Goal: Task Accomplishment & Management: Use online tool/utility

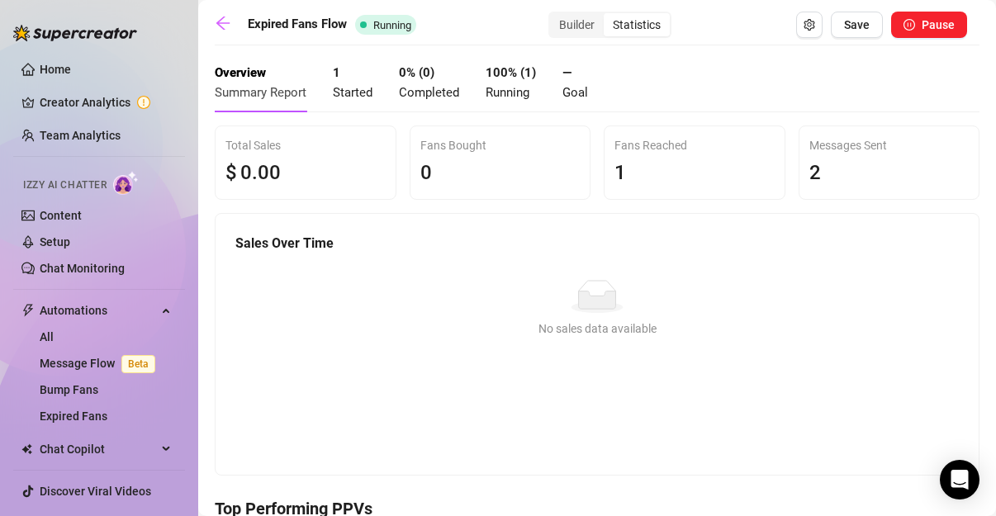
scroll to position [27, 0]
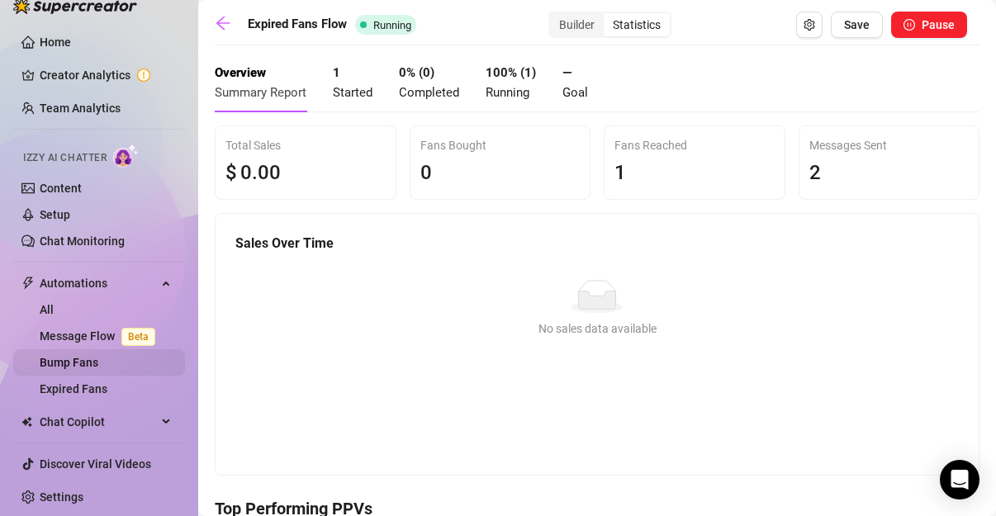
click at [98, 362] on link "Bump Fans" at bounding box center [69, 362] width 59 height 13
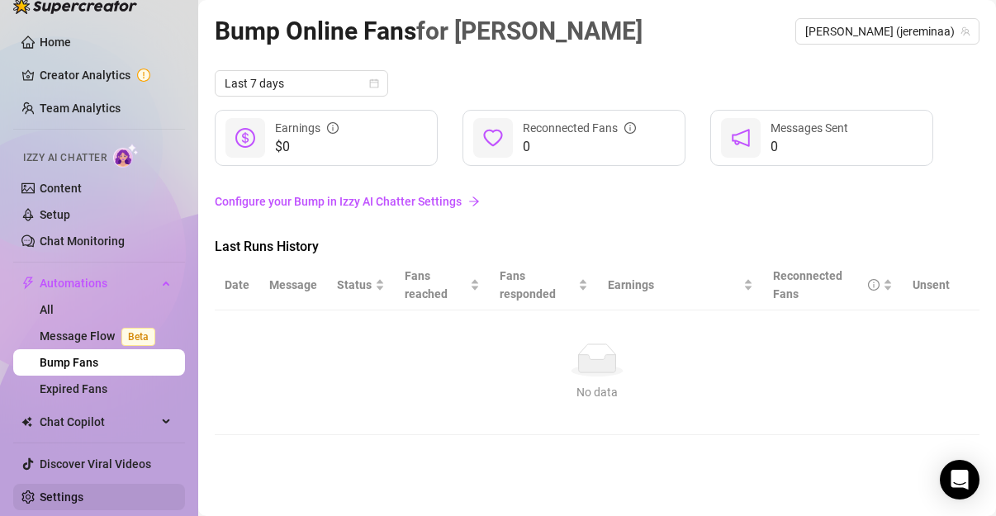
click at [82, 495] on link "Settings" at bounding box center [62, 497] width 44 height 13
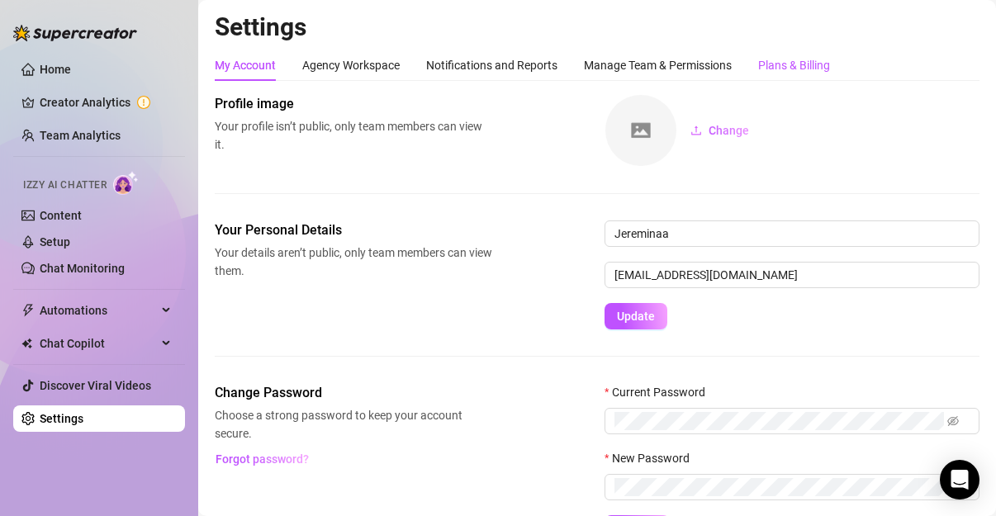
click at [494, 61] on div "Plans & Billing" at bounding box center [794, 65] width 72 height 18
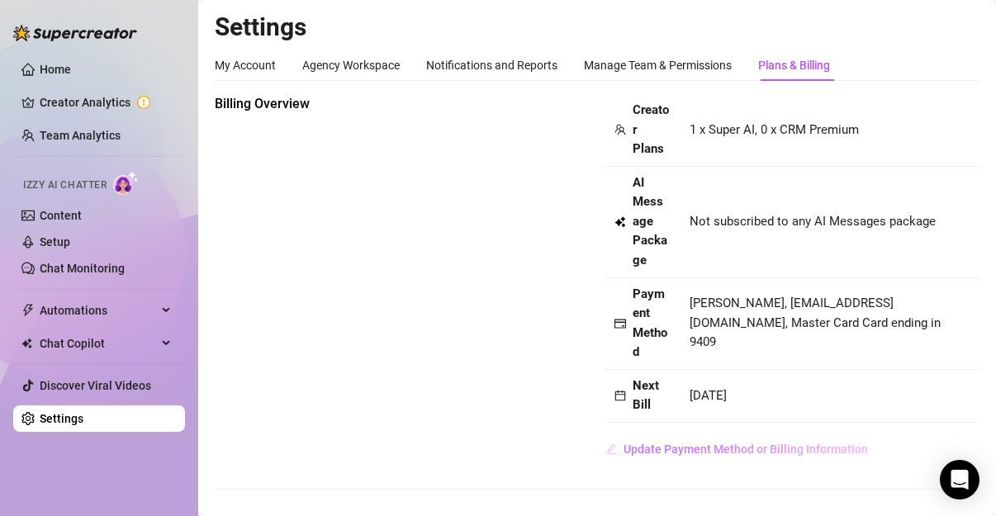
click at [494, 443] on span "Update Payment Method or Billing Information" at bounding box center [746, 449] width 244 height 13
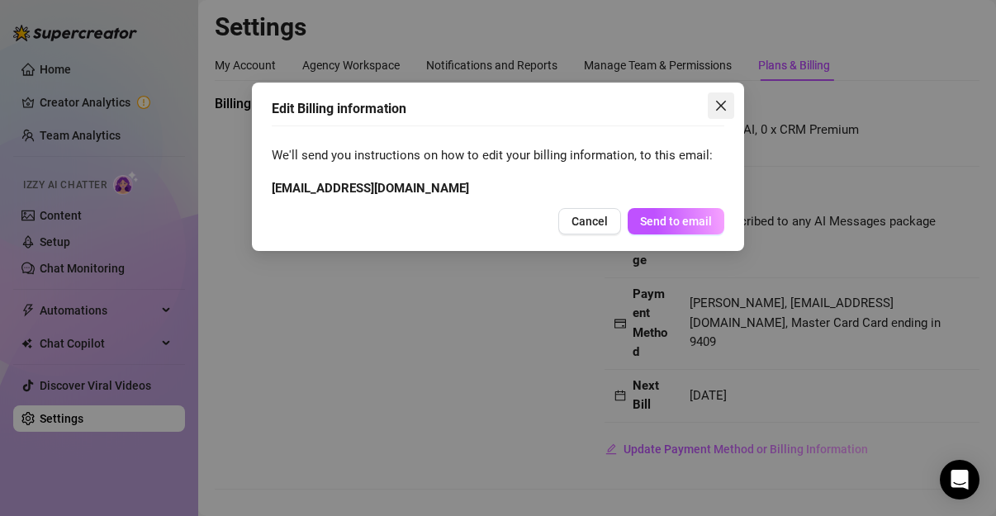
click at [494, 107] on span "Close" at bounding box center [721, 105] width 26 height 13
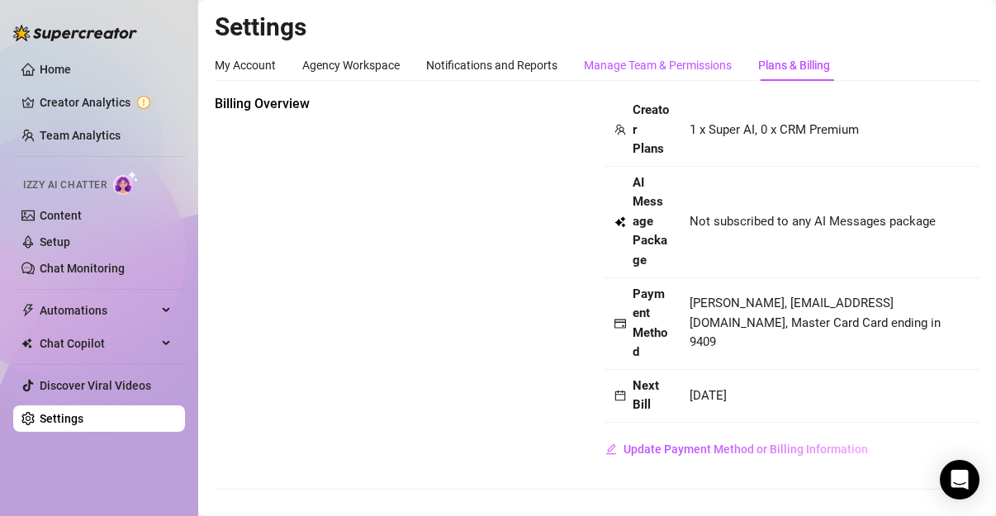
click at [494, 68] on div "Manage Team & Permissions" at bounding box center [658, 65] width 148 height 18
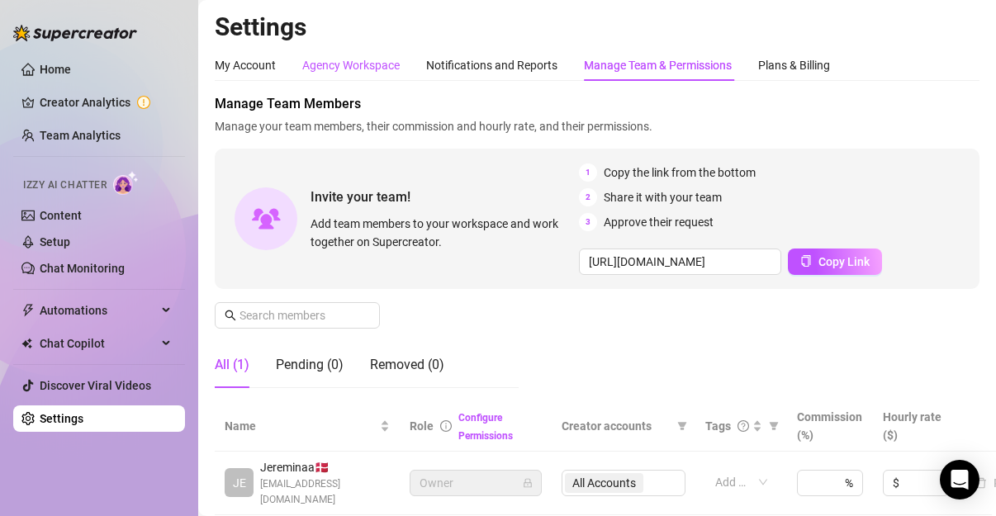
click at [337, 69] on div "Agency Workspace" at bounding box center [350, 65] width 97 height 18
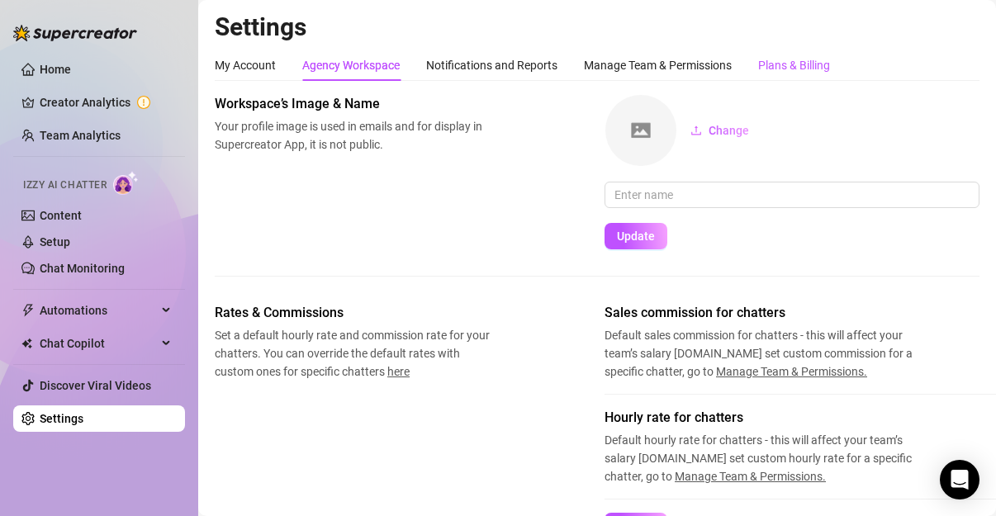
click at [494, 59] on div "Plans & Billing" at bounding box center [794, 65] width 72 height 18
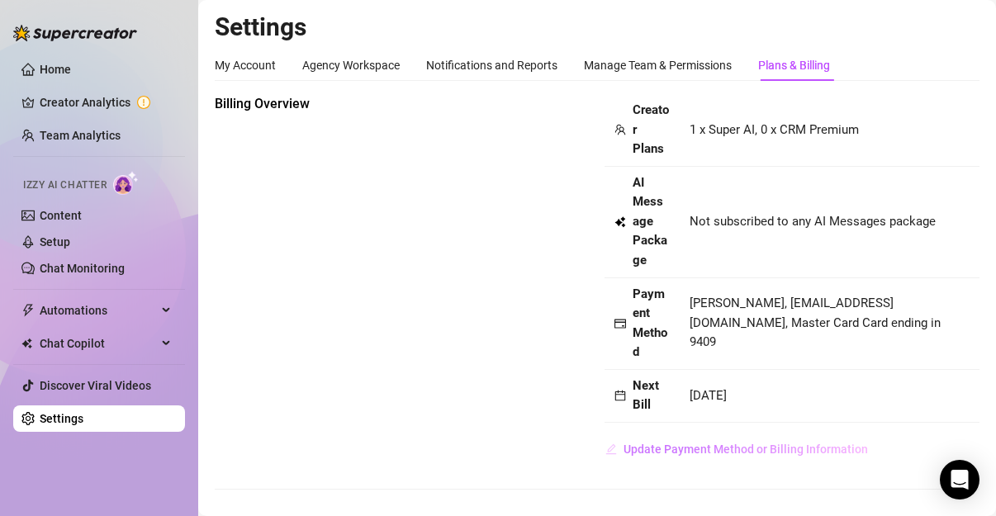
click at [494, 449] on span "Update Payment Method or Billing Information" at bounding box center [746, 449] width 244 height 13
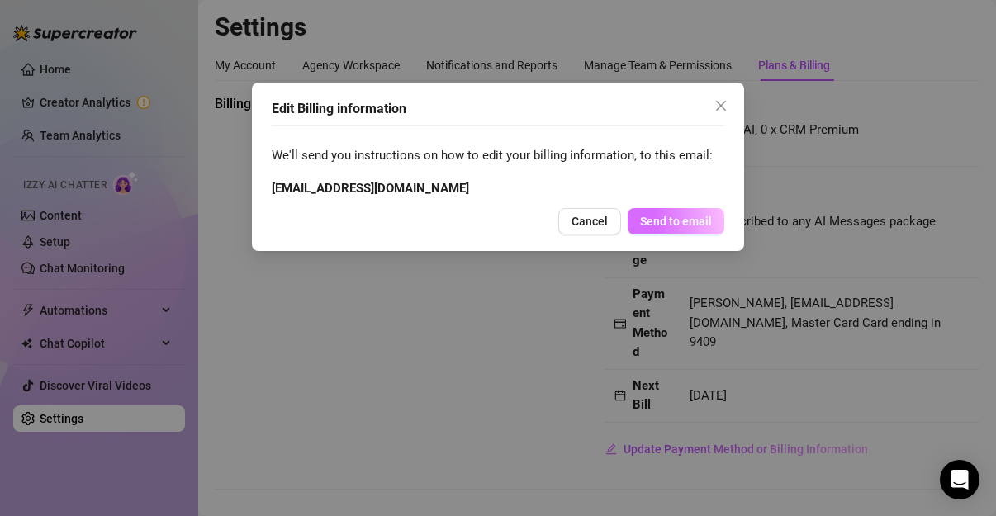
click at [494, 225] on span "Send to email" at bounding box center [676, 221] width 72 height 13
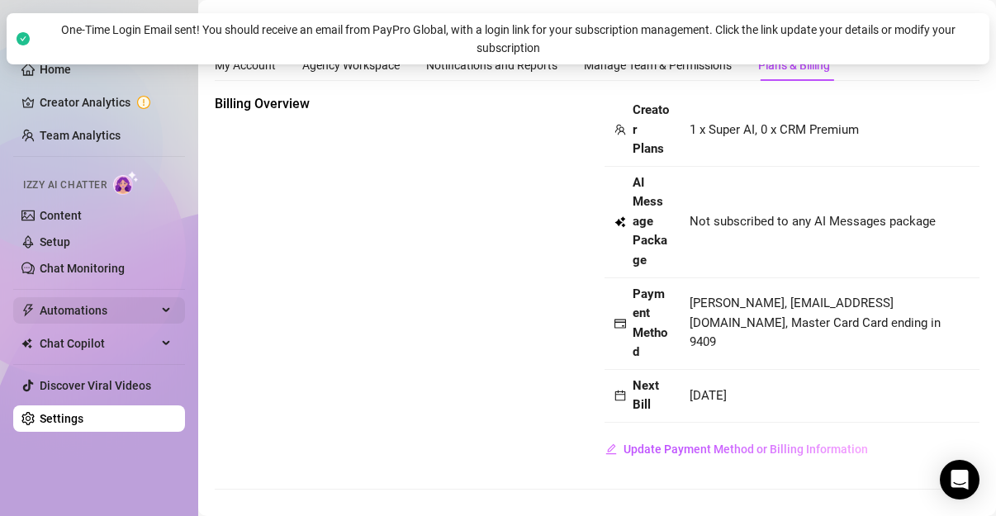
click at [159, 304] on div "Automations" at bounding box center [99, 310] width 172 height 26
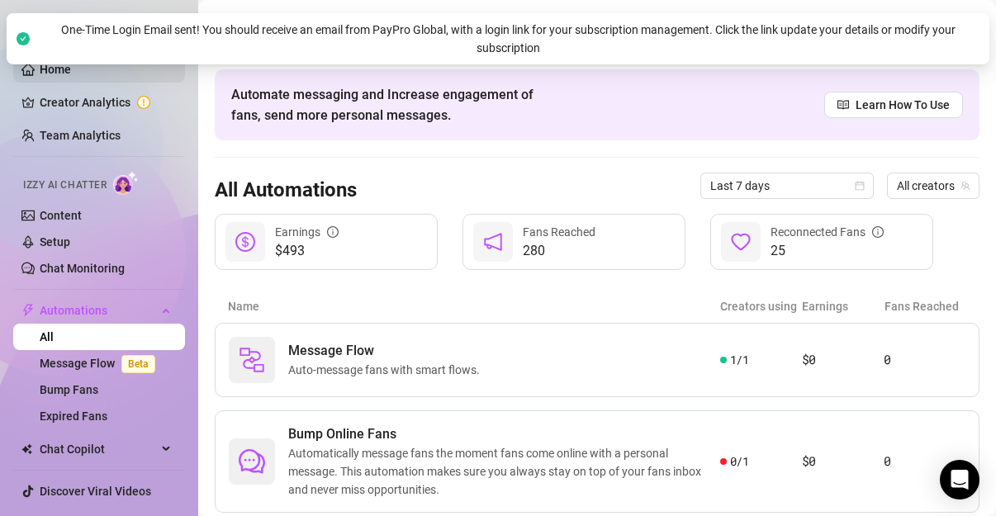
click at [71, 75] on link "Home" at bounding box center [55, 69] width 31 height 13
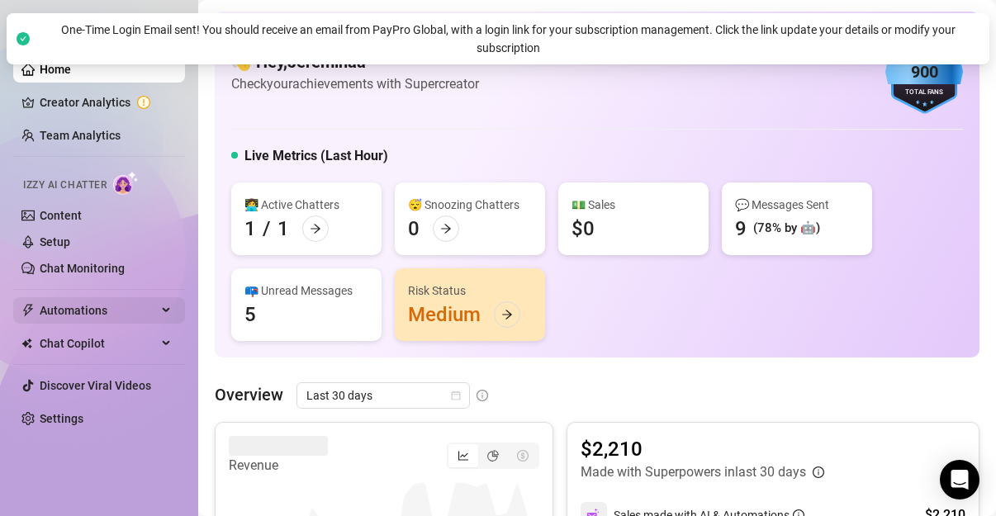
click at [159, 303] on div "Automations" at bounding box center [99, 310] width 172 height 26
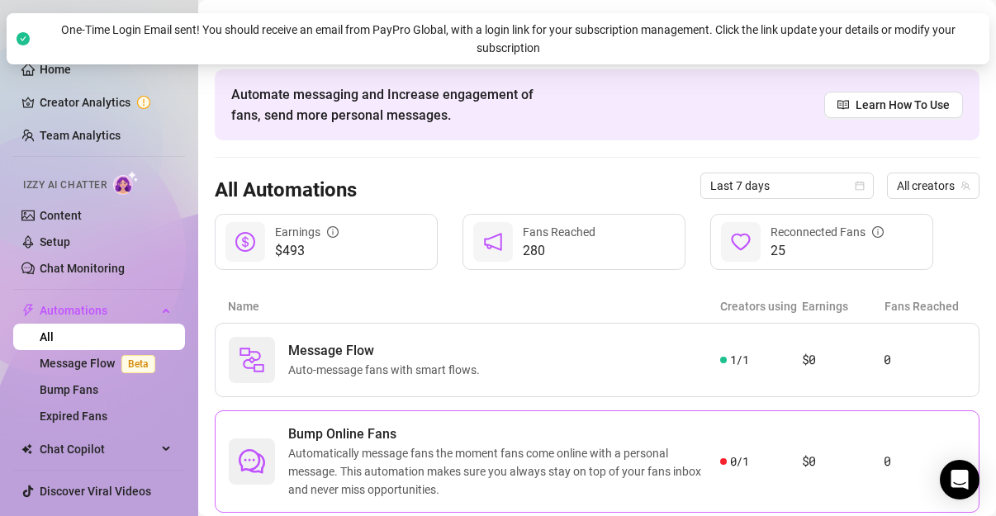
click at [494, 461] on span "Automatically message fans the moment fans come online with a personal message.…" at bounding box center [504, 471] width 432 height 55
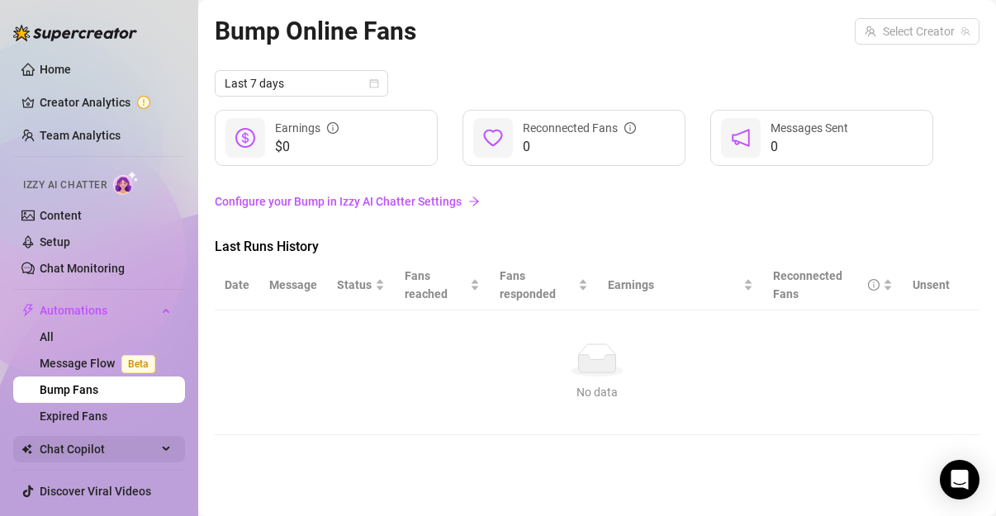
click at [125, 453] on span "Chat Copilot" at bounding box center [98, 449] width 117 height 26
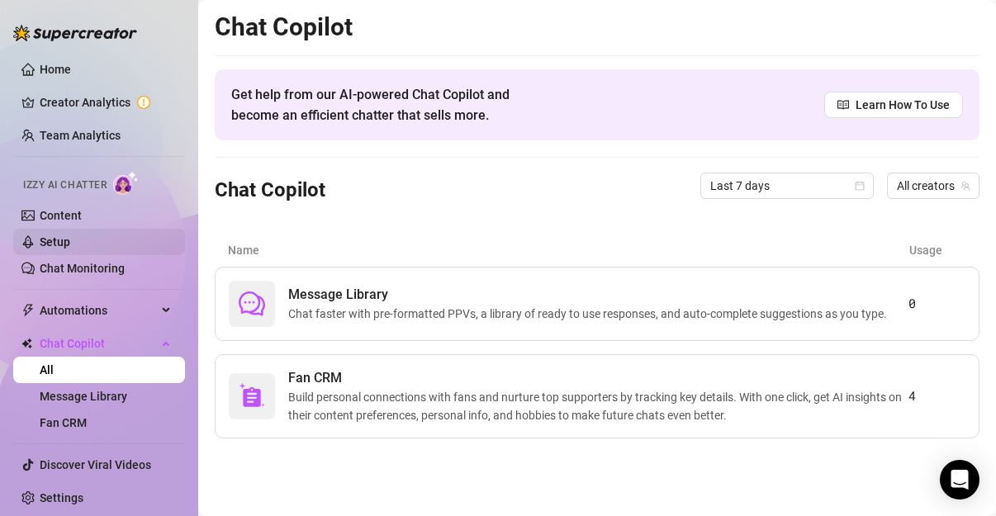
click at [70, 246] on link "Setup" at bounding box center [55, 241] width 31 height 13
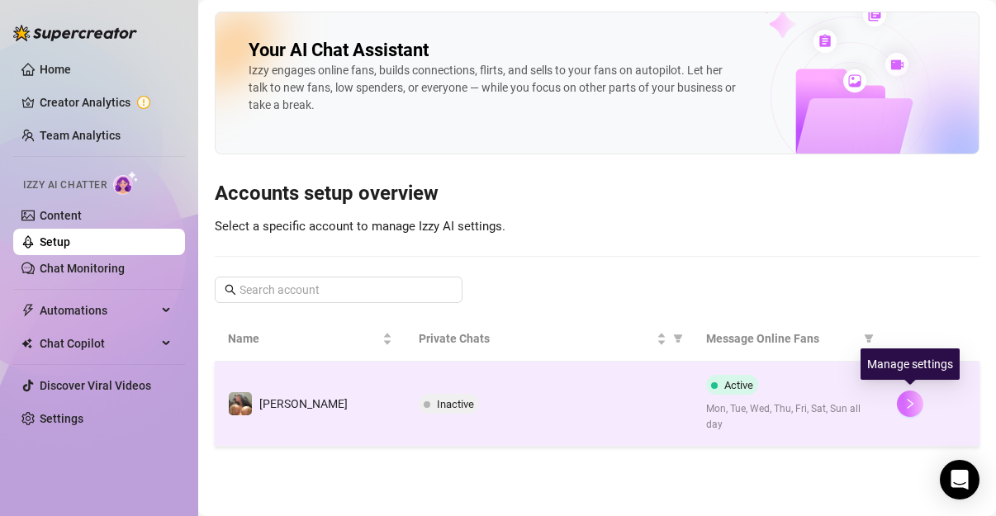
click at [494, 398] on icon "right" at bounding box center [910, 404] width 12 height 12
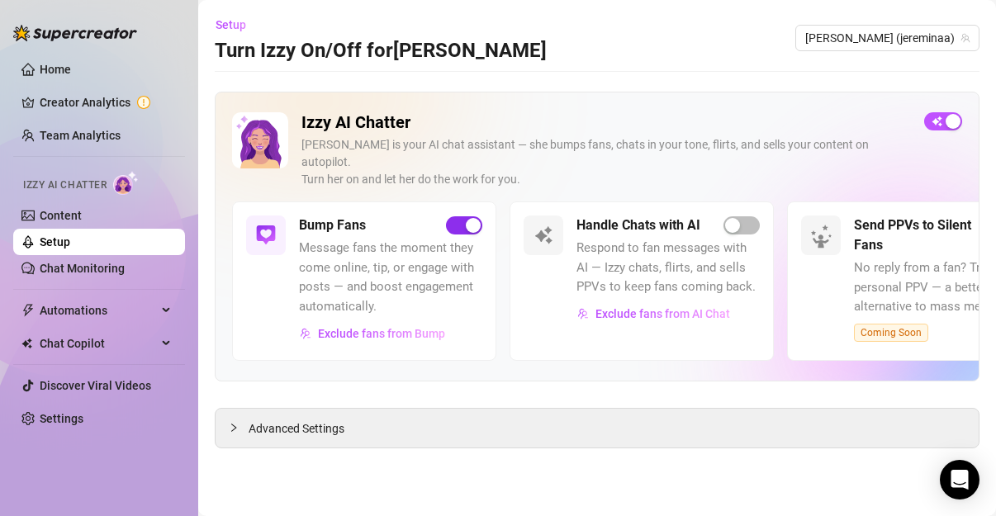
click at [466, 218] on div "button" at bounding box center [473, 225] width 15 height 15
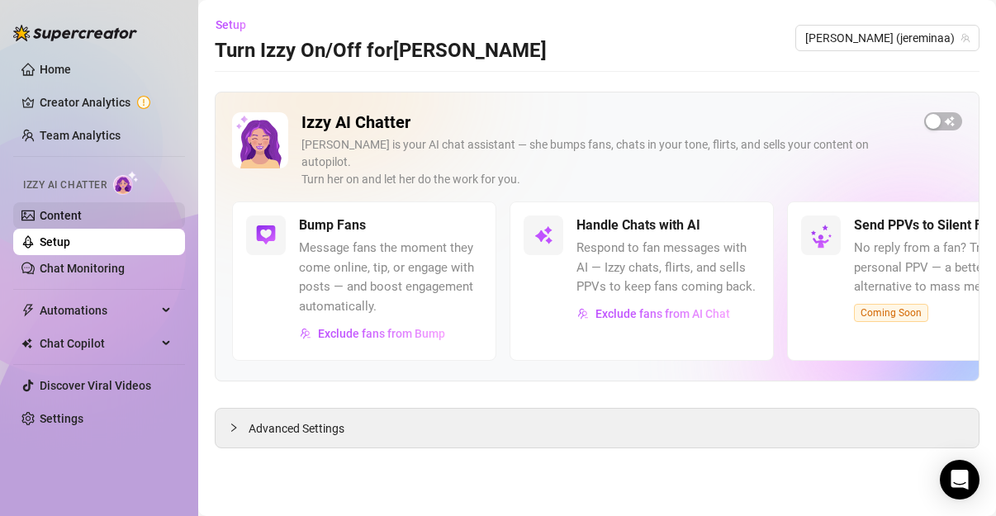
click at [56, 211] on link "Content" at bounding box center [61, 215] width 42 height 13
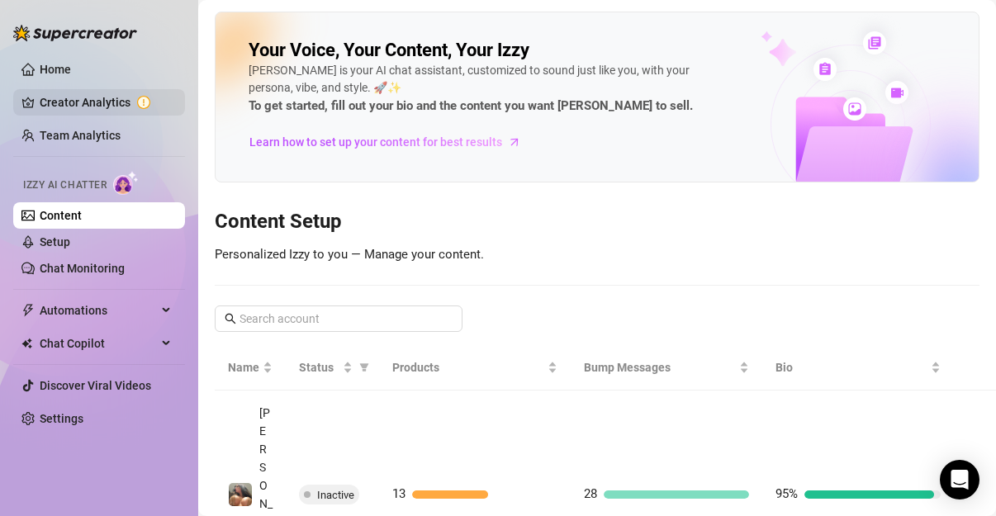
click at [100, 100] on link "Creator Analytics" at bounding box center [106, 102] width 132 height 26
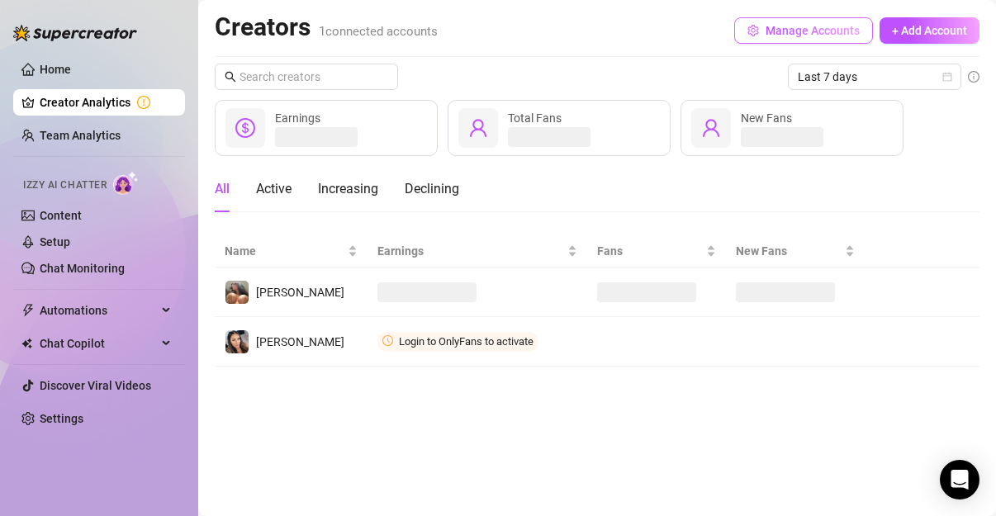
click at [494, 35] on span "Manage Accounts" at bounding box center [813, 30] width 94 height 13
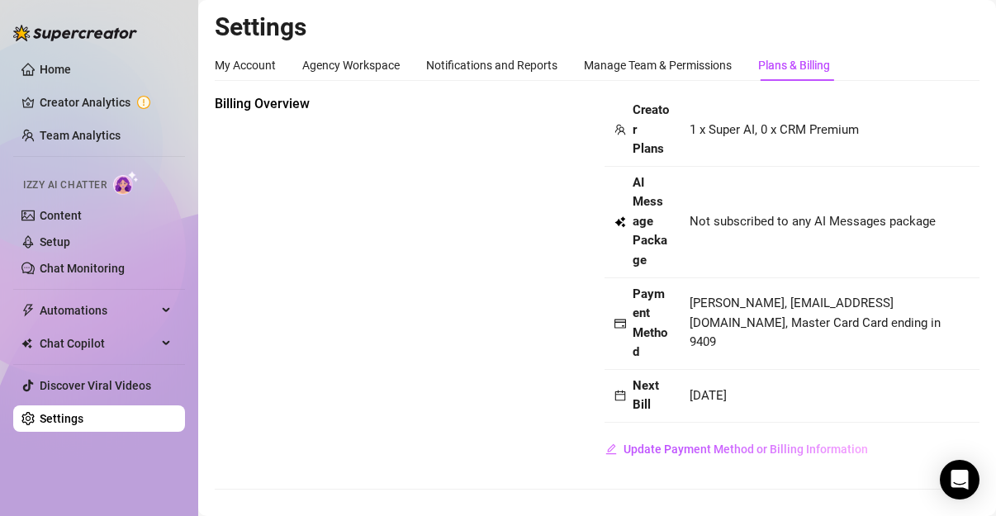
click at [494, 401] on span "[DATE]" at bounding box center [708, 395] width 37 height 15
click at [347, 62] on div "Agency Workspace" at bounding box center [350, 65] width 97 height 18
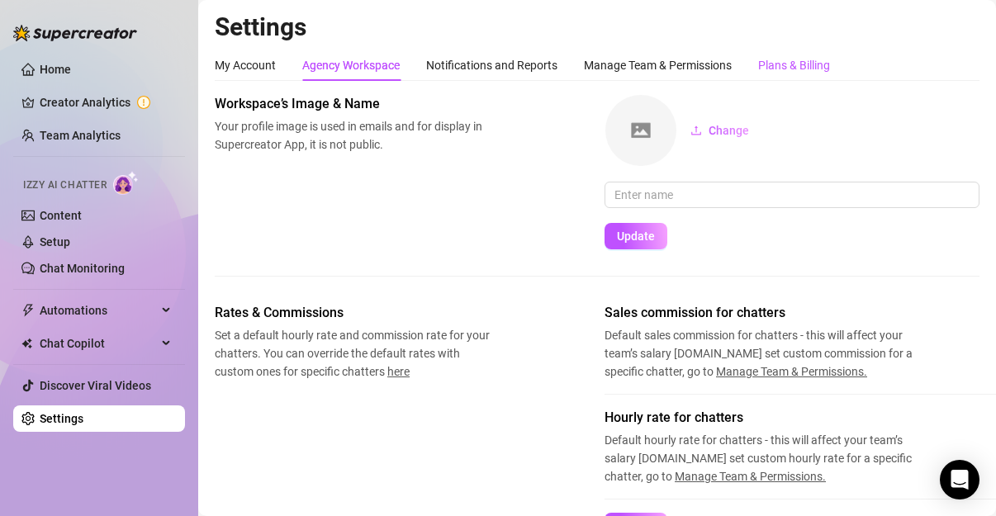
click at [494, 72] on div "Plans & Billing" at bounding box center [794, 65] width 72 height 18
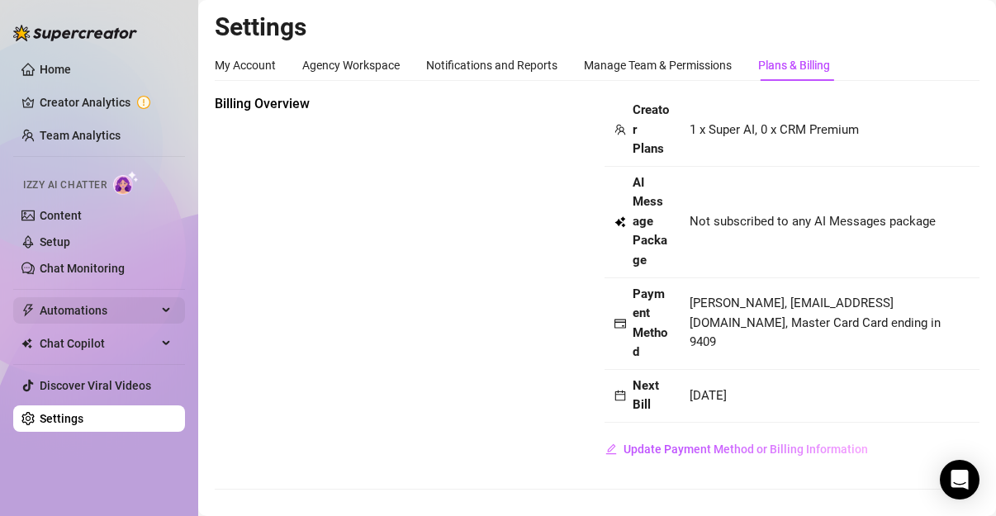
click at [149, 309] on span "Automations" at bounding box center [98, 310] width 117 height 26
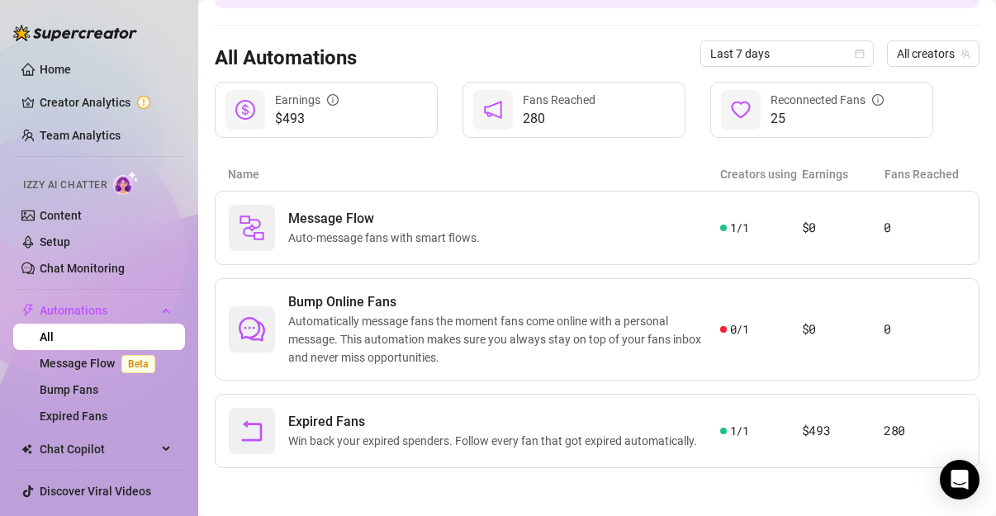
scroll to position [27, 0]
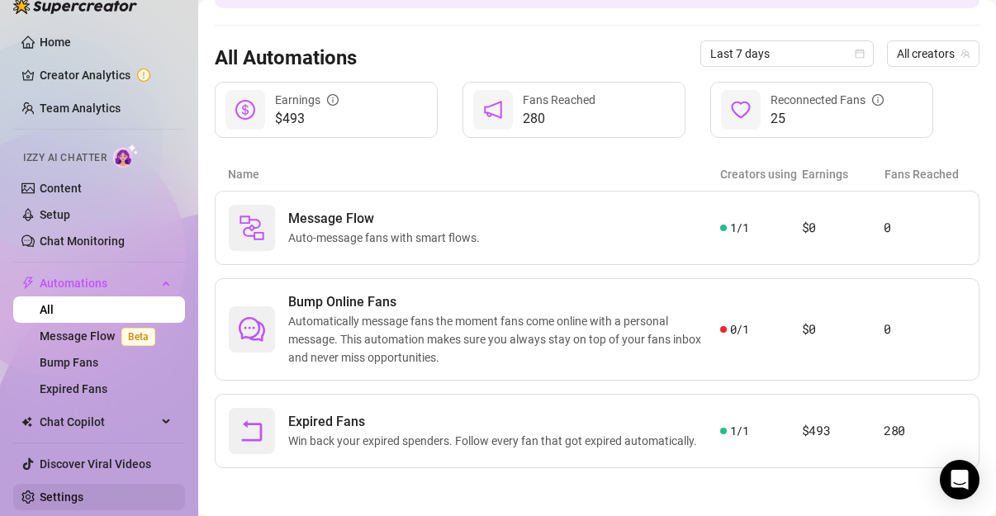
click at [40, 491] on link "Settings" at bounding box center [62, 497] width 44 height 13
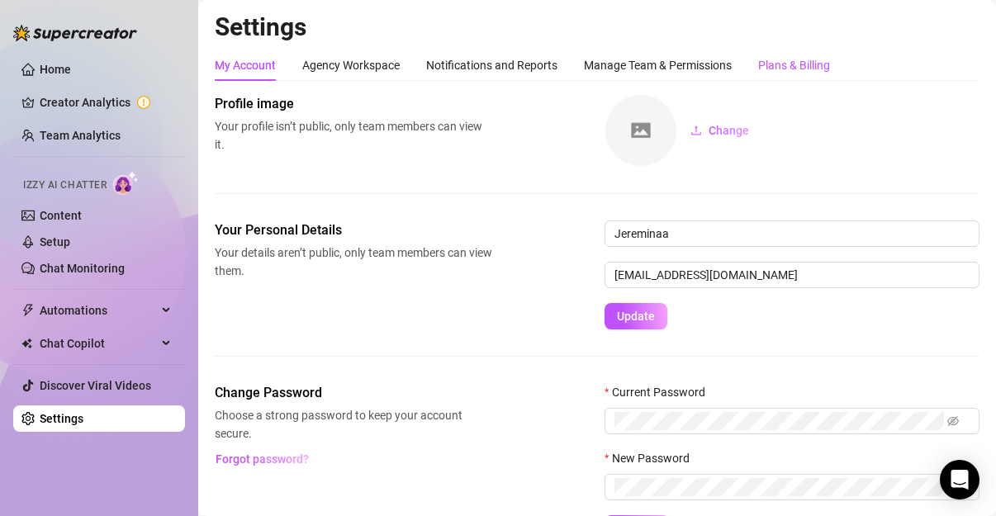
click at [494, 69] on div "Plans & Billing" at bounding box center [794, 65] width 72 height 18
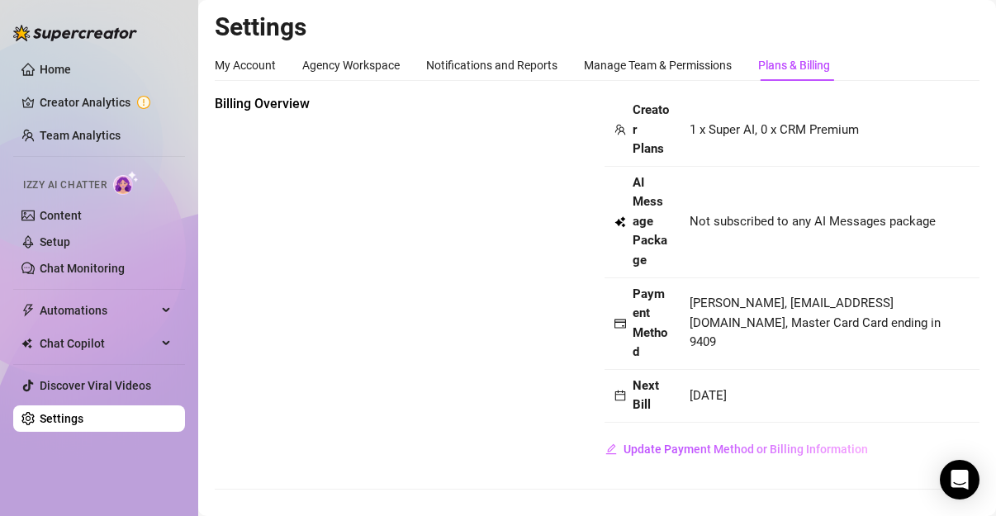
click at [494, 131] on span "1 x Super AI, 0 x CRM Premium" at bounding box center [774, 129] width 169 height 15
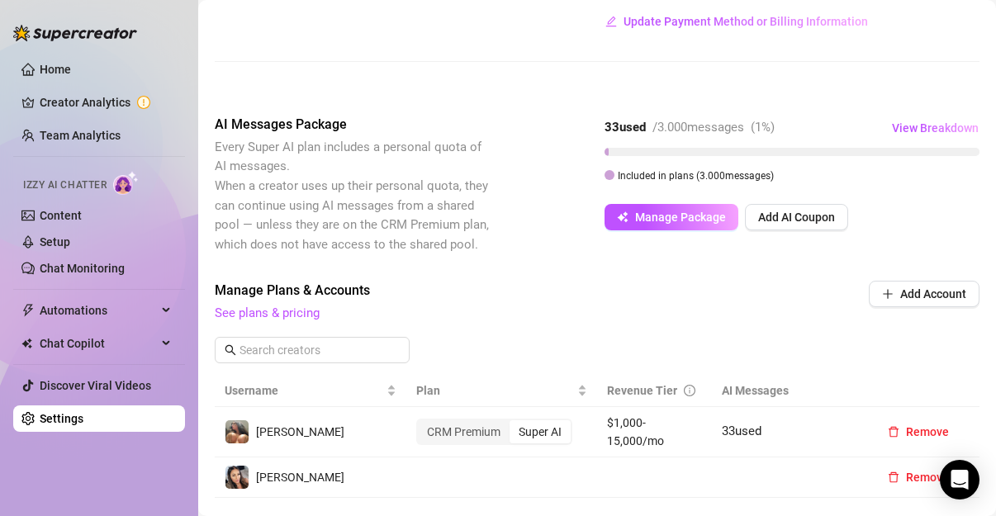
scroll to position [370, 0]
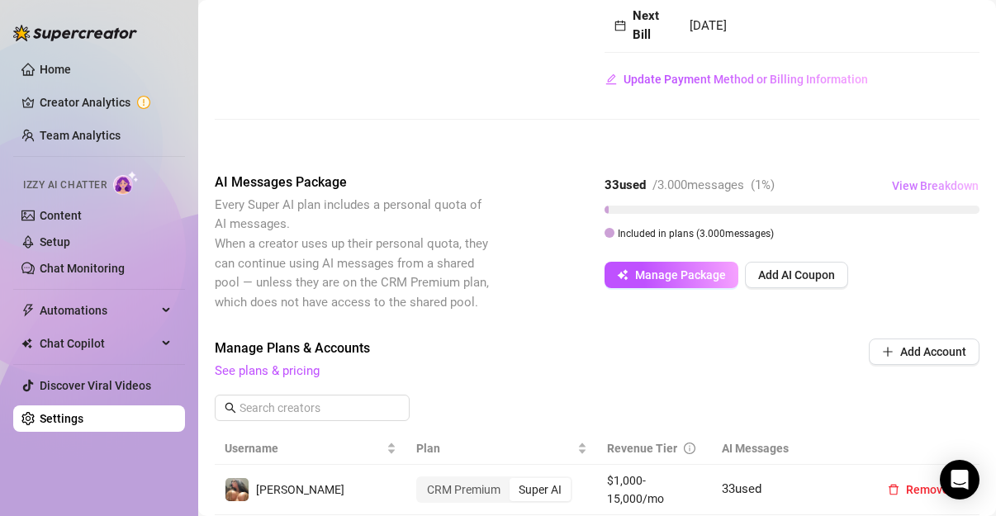
click at [494, 185] on span "View Breakdown" at bounding box center [935, 185] width 87 height 13
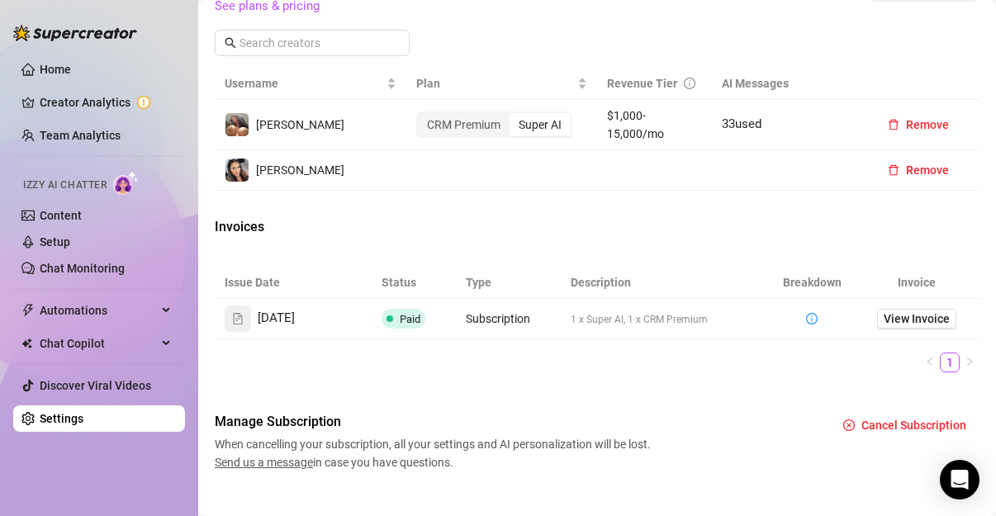
scroll to position [739, 0]
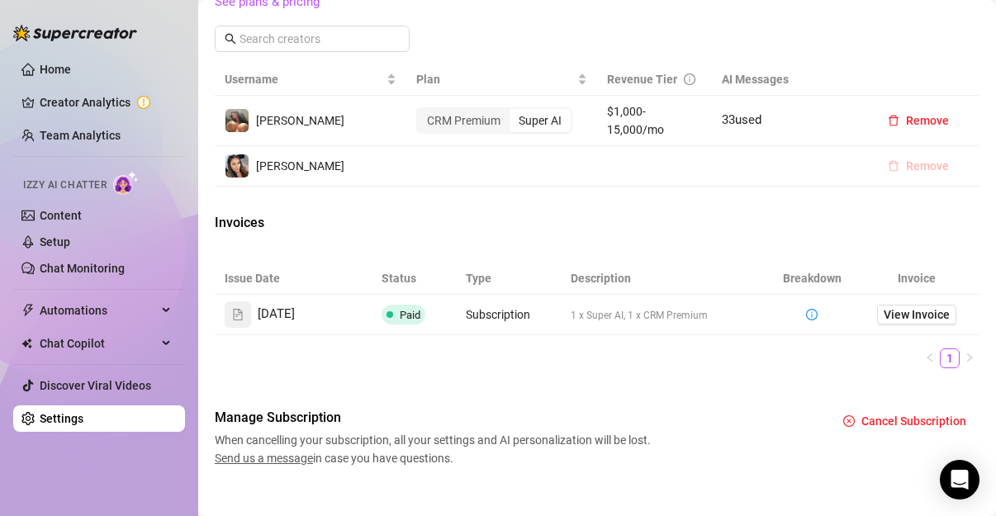
click at [494, 161] on span "Remove" at bounding box center [927, 165] width 43 height 13
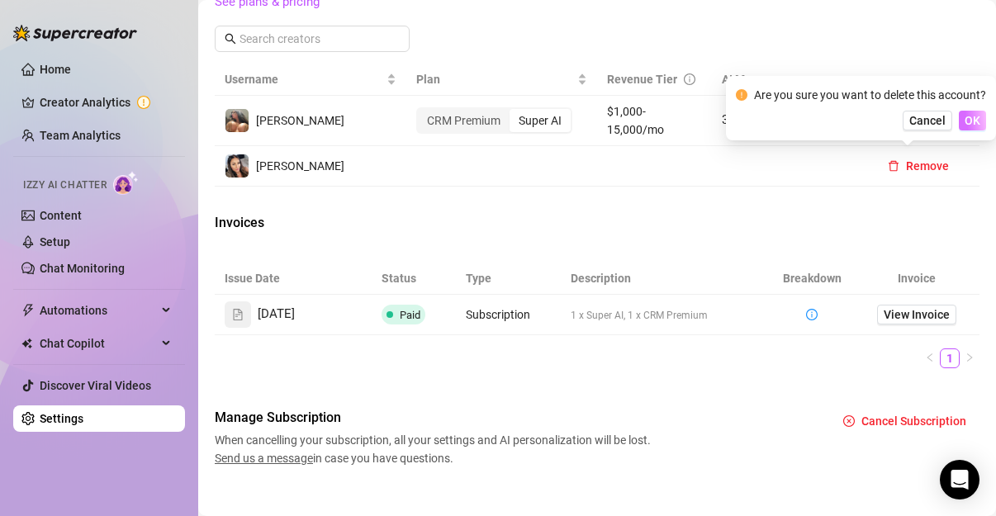
click at [494, 122] on span "OK" at bounding box center [973, 120] width 16 height 13
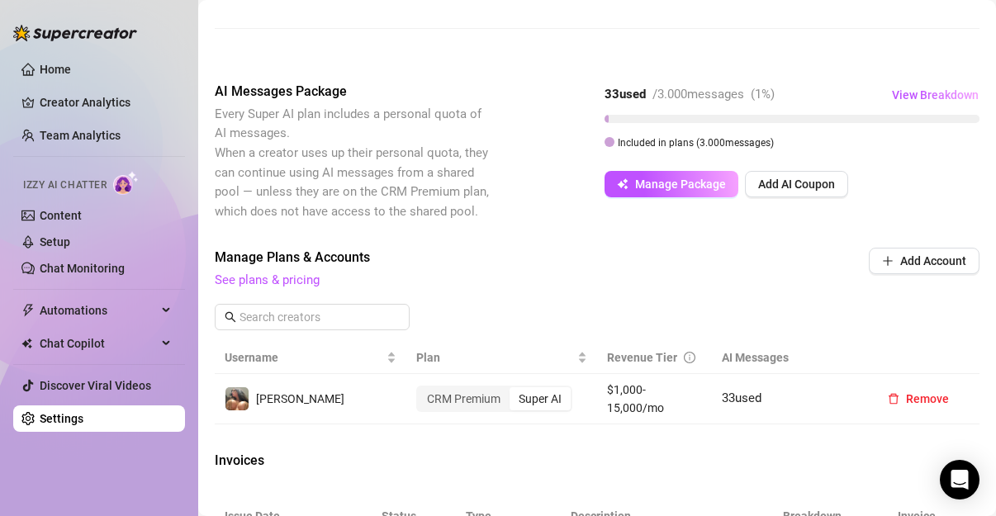
scroll to position [425, 0]
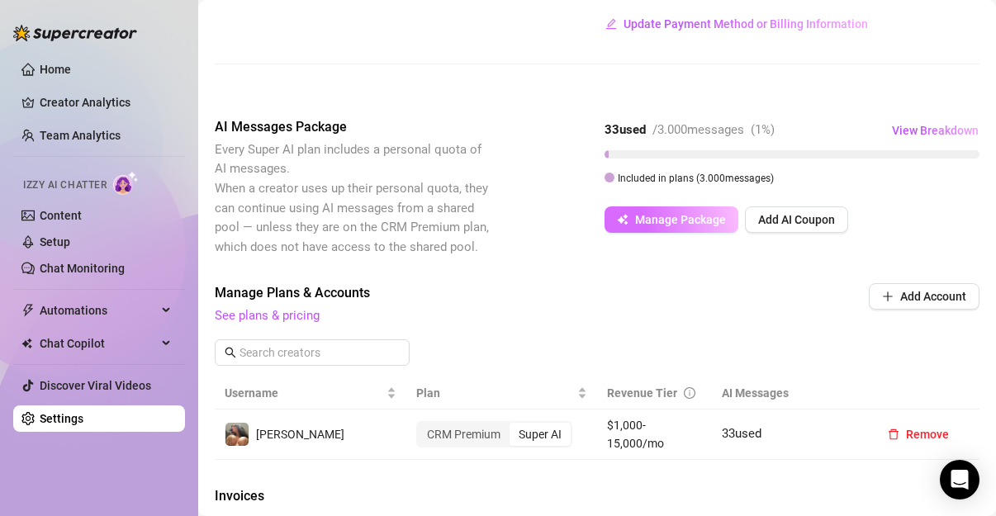
click at [494, 219] on span "Manage Package" at bounding box center [680, 219] width 91 height 13
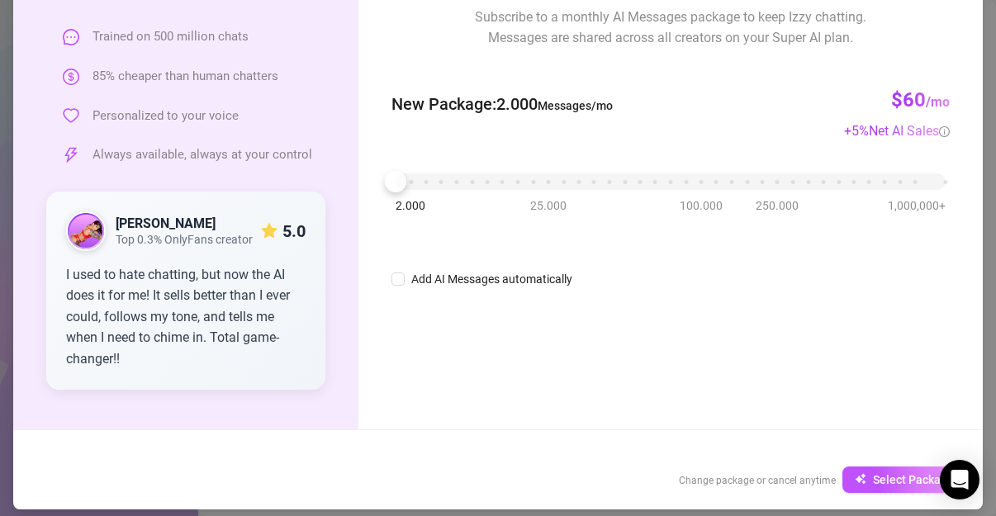
scroll to position [149, 0]
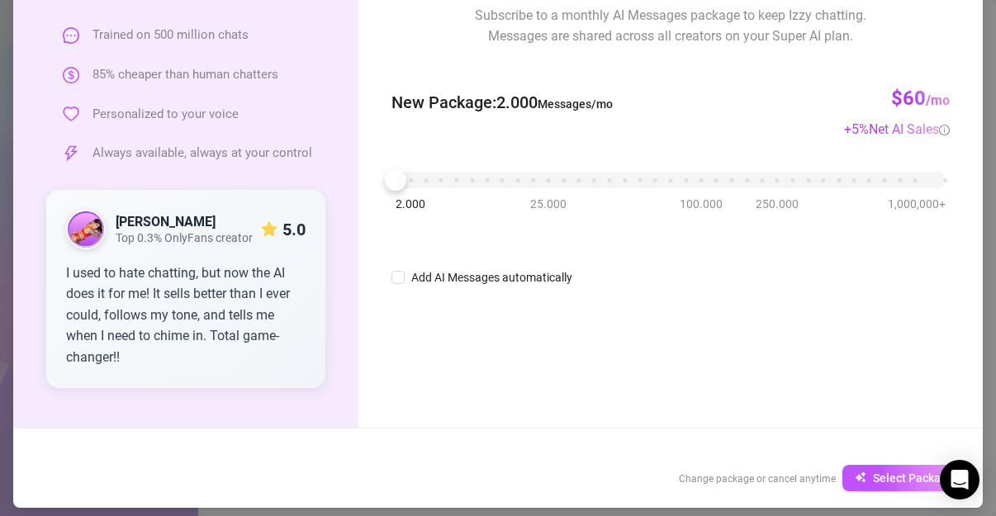
click at [80, 235] on img at bounding box center [86, 229] width 36 height 36
click at [116, 228] on strong "[PERSON_NAME]" at bounding box center [166, 222] width 100 height 16
click at [164, 236] on span "Top 0.3% OnlyFans creator" at bounding box center [184, 238] width 137 height 14
click at [216, 243] on span "Top 0.3% OnlyFans creator" at bounding box center [184, 238] width 137 height 14
click at [68, 220] on img at bounding box center [86, 229] width 36 height 36
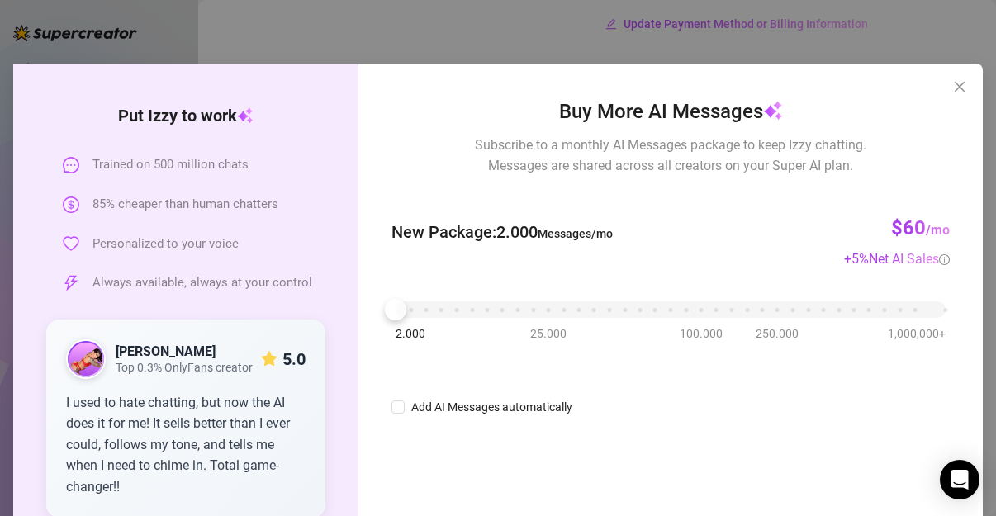
scroll to position [0, 0]
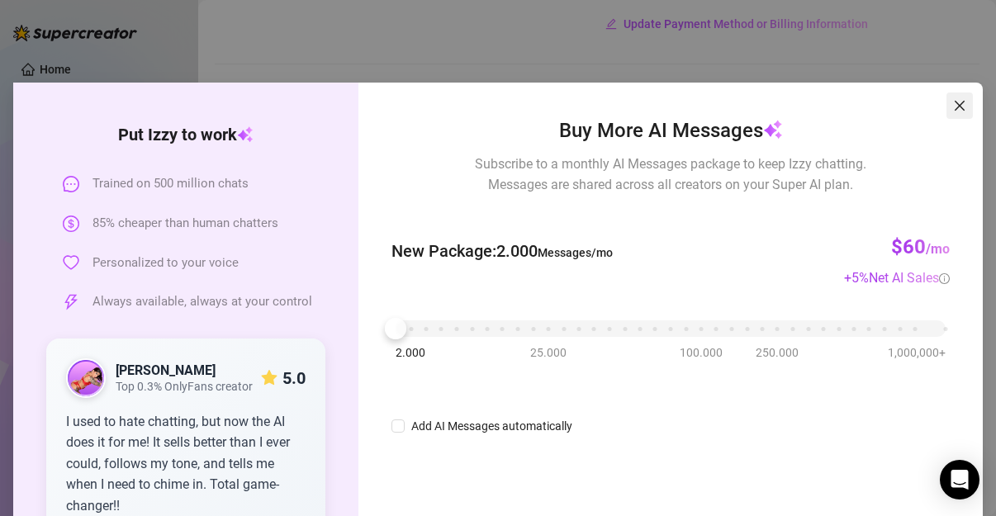
click at [494, 110] on icon "close" at bounding box center [959, 105] width 13 height 13
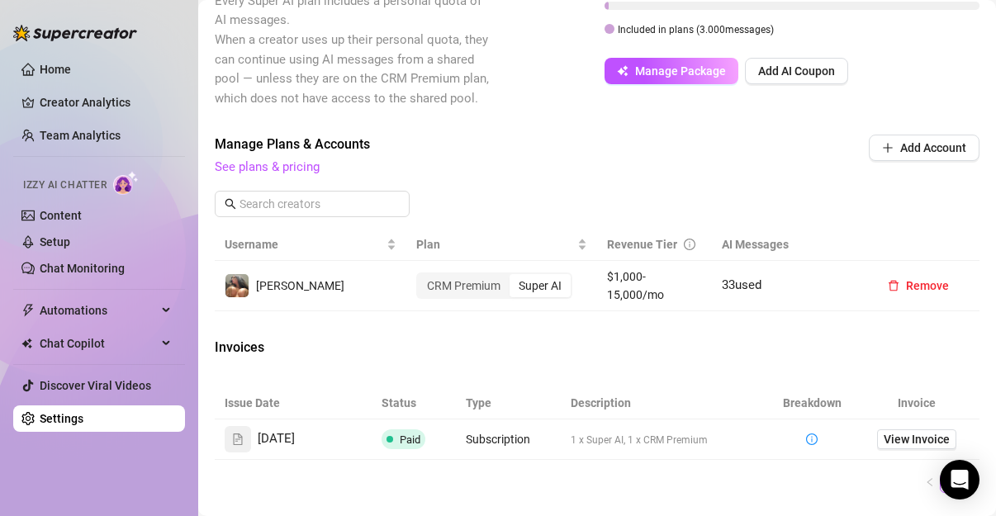
scroll to position [603, 0]
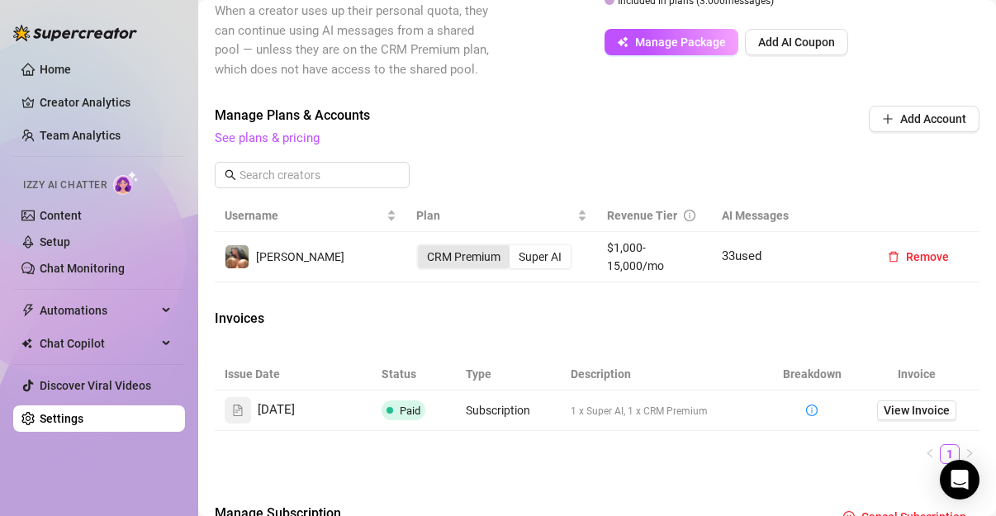
click at [454, 255] on div "CRM Premium" at bounding box center [464, 256] width 92 height 23
click at [422, 248] on input "CRM Premium" at bounding box center [422, 248] width 0 height 0
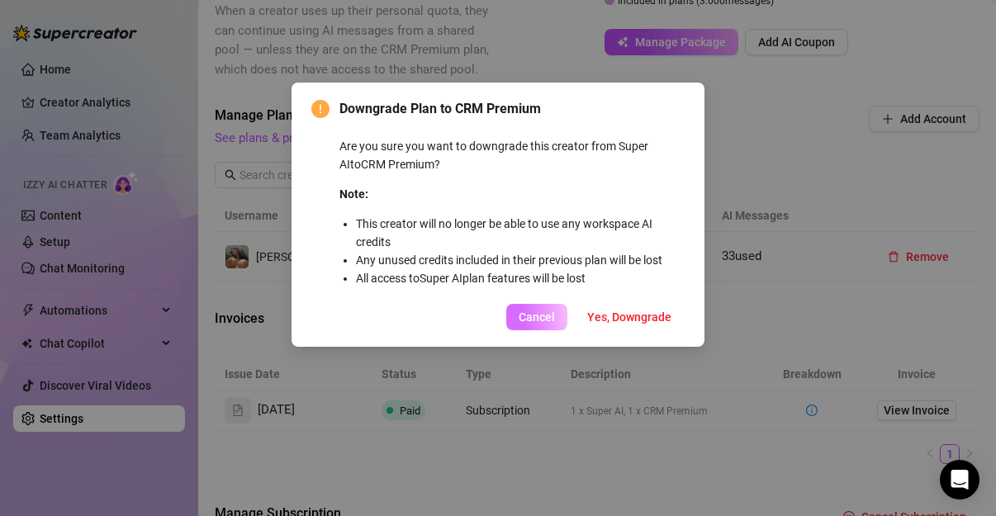
click at [494, 316] on span "Cancel" at bounding box center [537, 317] width 36 height 13
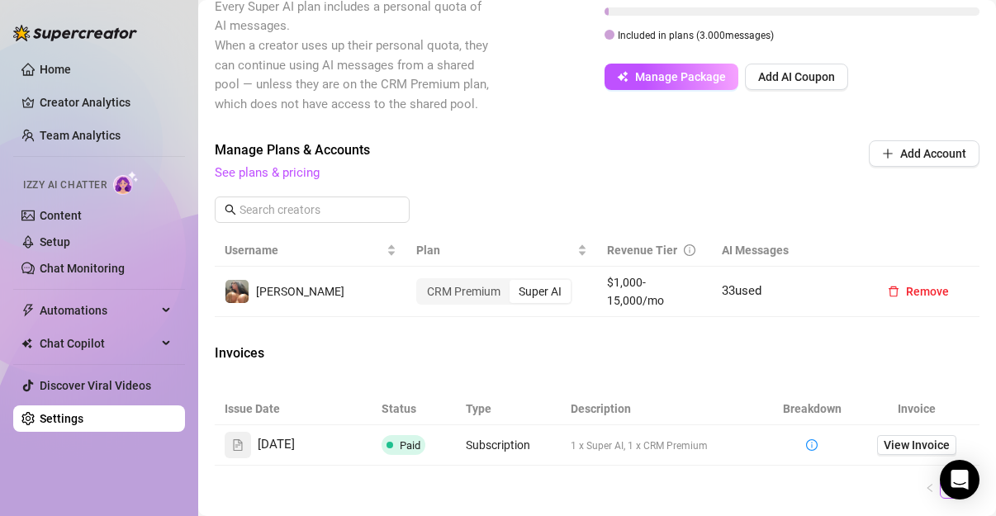
scroll to position [582, 0]
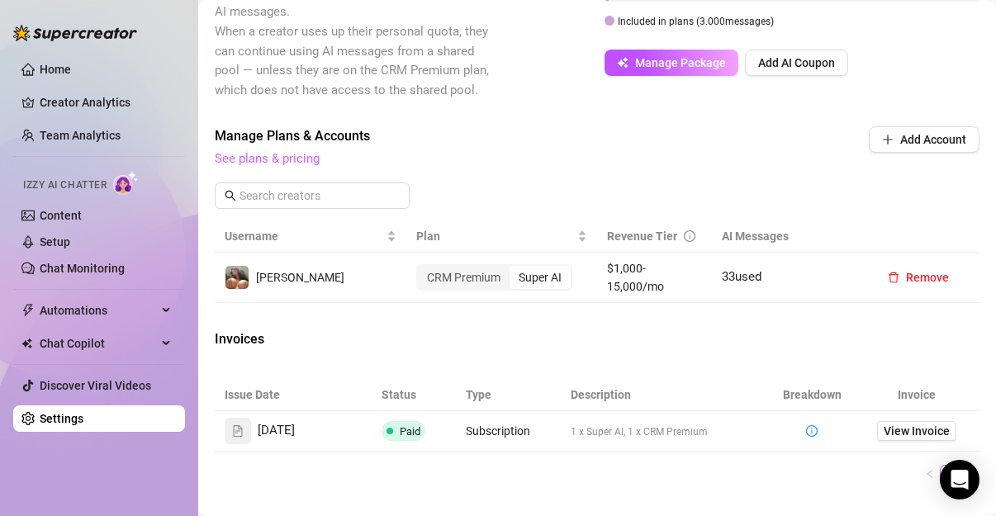
click at [293, 157] on link "See plans & pricing" at bounding box center [267, 158] width 105 height 15
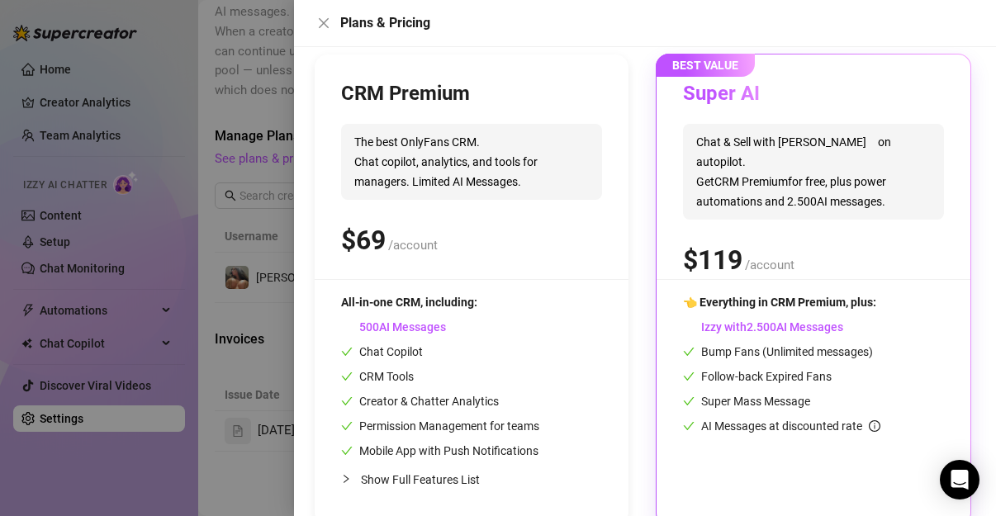
scroll to position [215, 0]
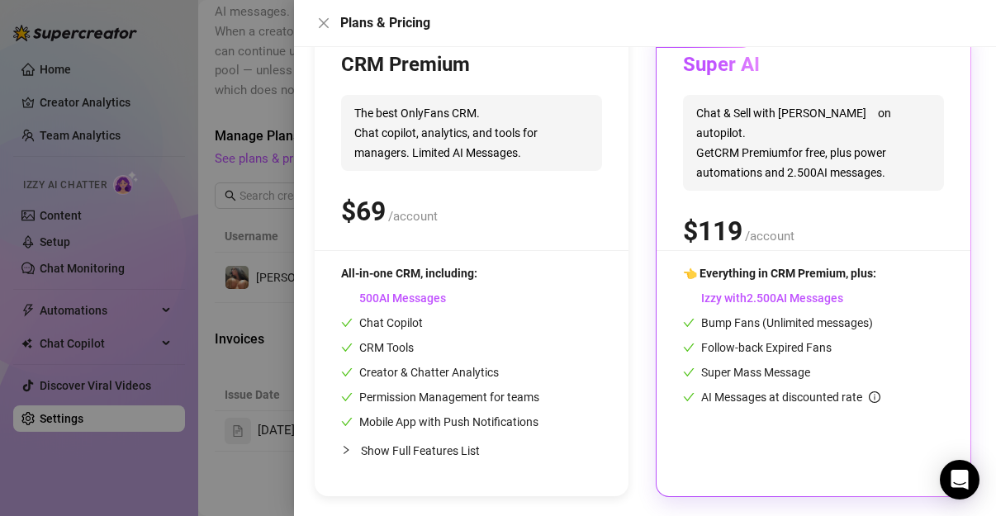
click at [420, 450] on span "Show Full Features List" at bounding box center [420, 450] width 119 height 13
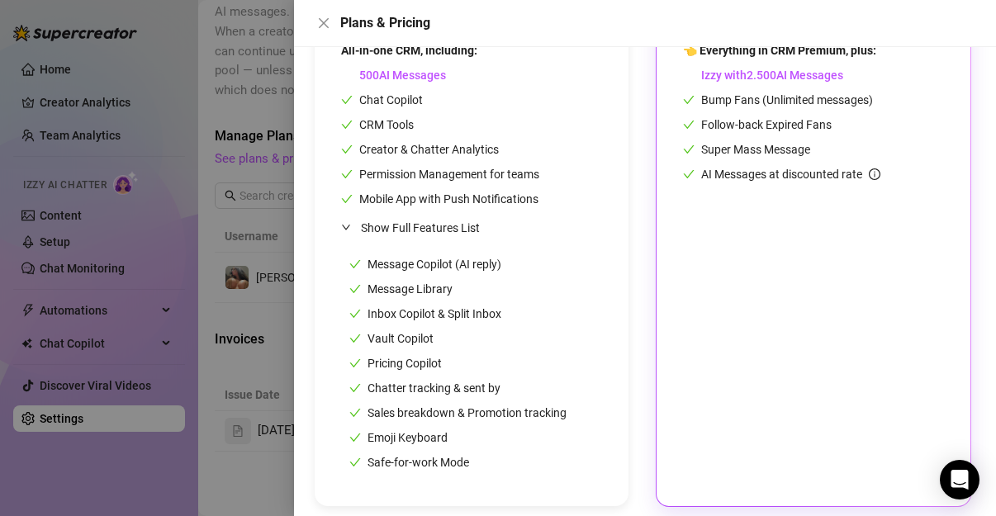
scroll to position [439, 0]
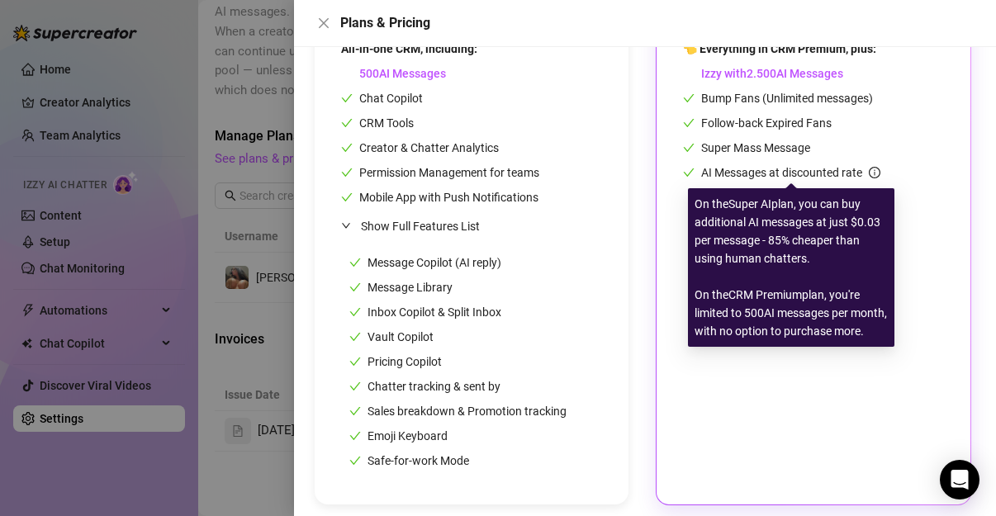
click at [494, 172] on icon "info-circle" at bounding box center [875, 173] width 12 height 12
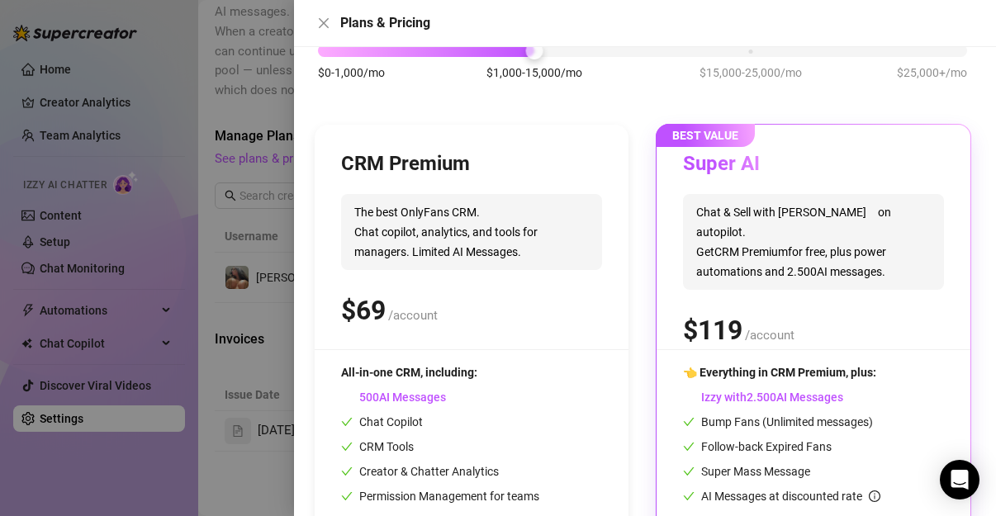
scroll to position [109, 0]
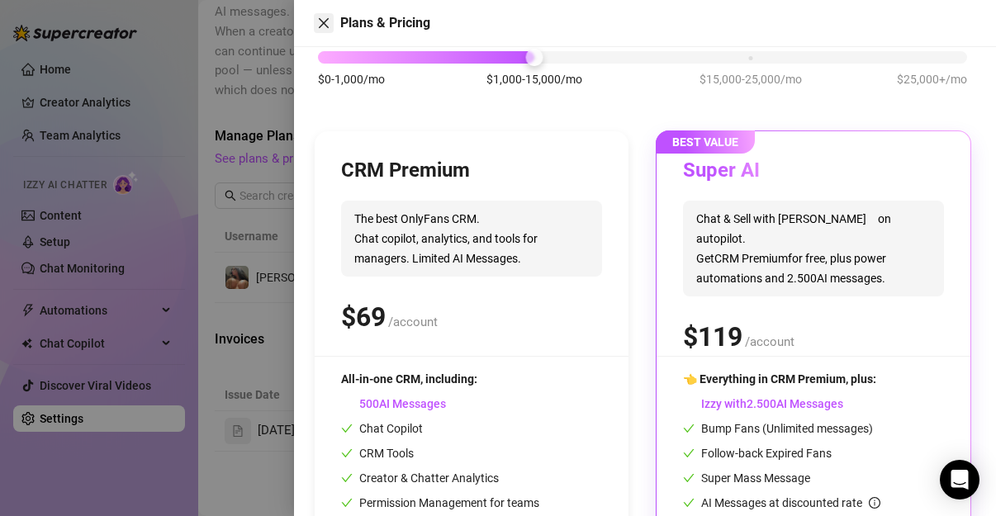
click at [326, 26] on icon "close" at bounding box center [324, 23] width 10 height 10
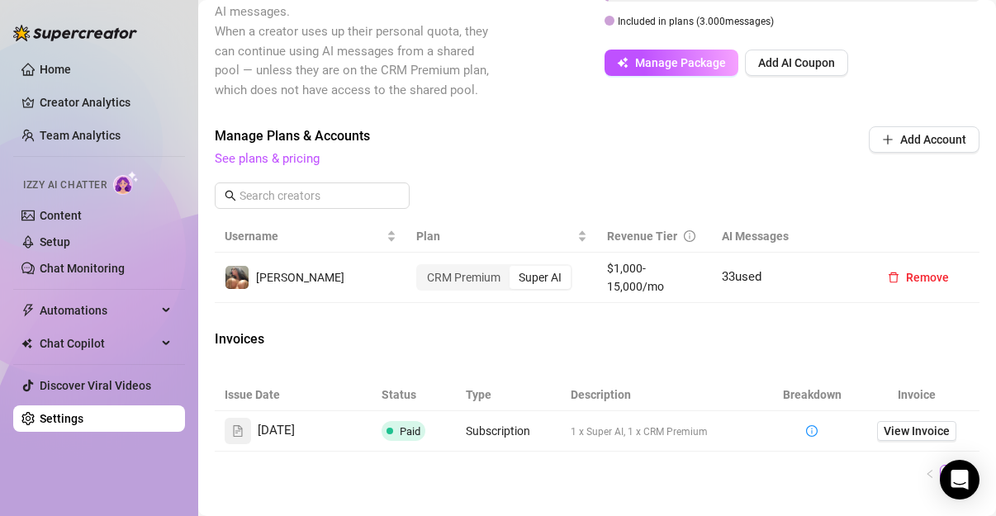
click at [494, 342] on div "Invoices" at bounding box center [597, 341] width 765 height 23
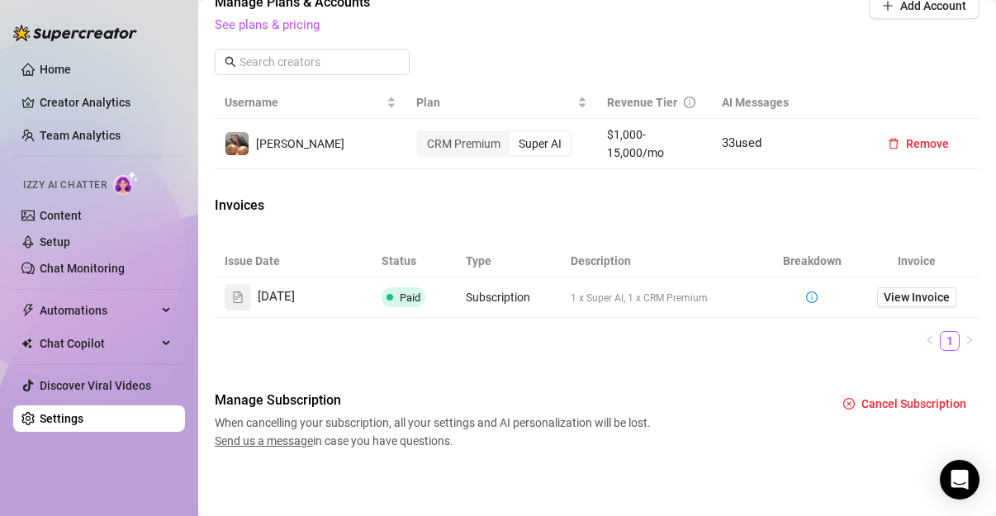
scroll to position [482, 0]
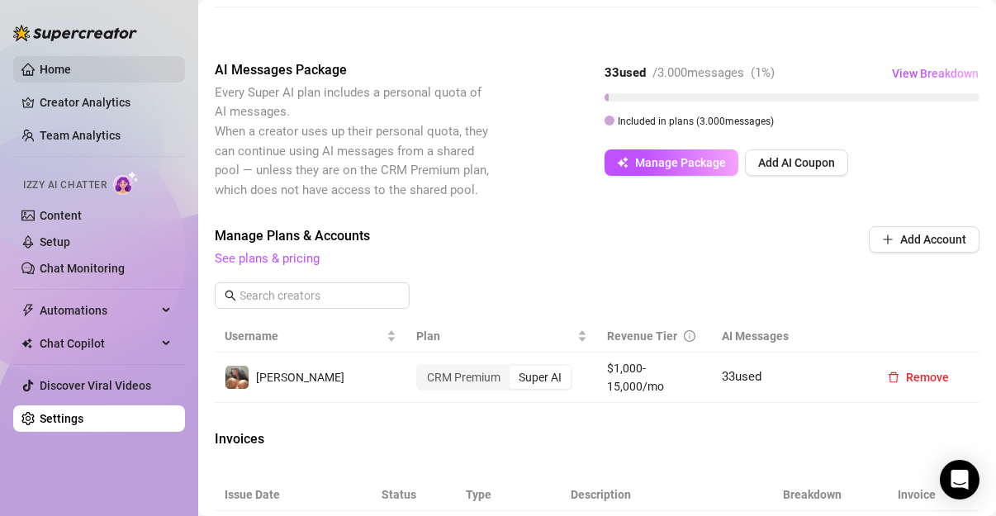
click at [50, 65] on link "Home" at bounding box center [55, 69] width 31 height 13
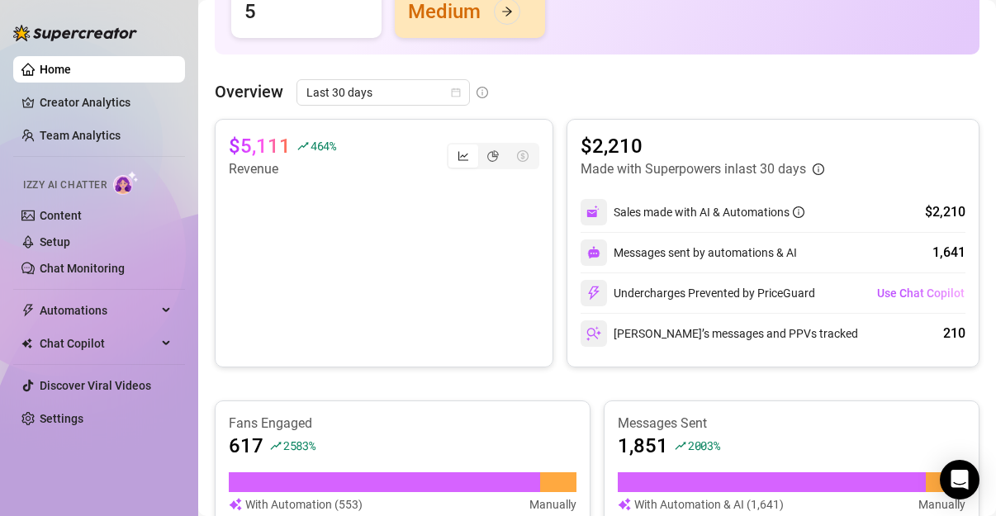
scroll to position [284, 0]
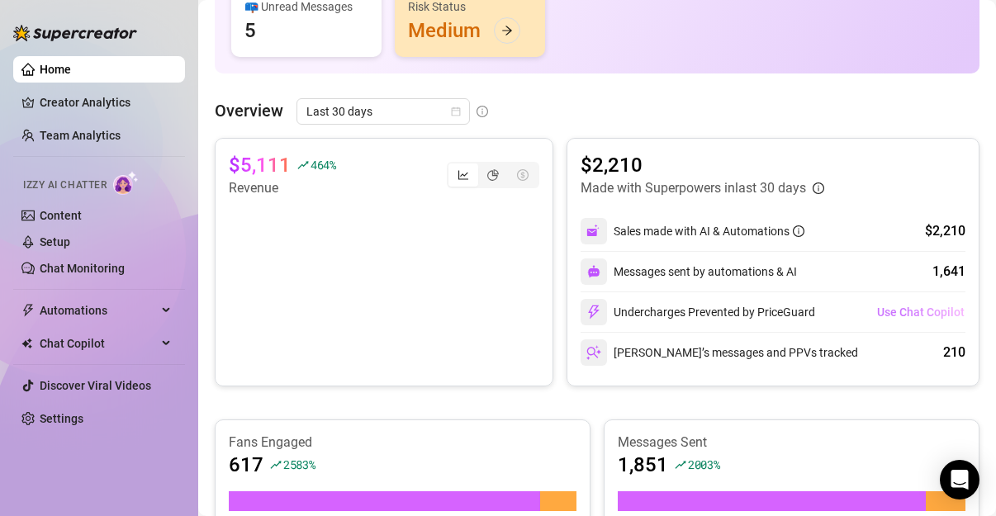
click at [494, 316] on span "Use Chat Copilot" at bounding box center [921, 312] width 88 height 13
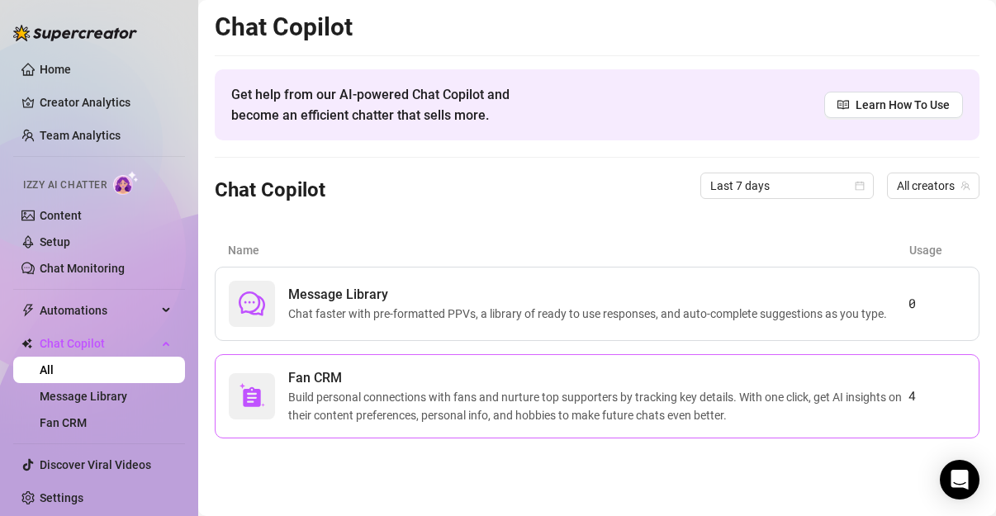
click at [494, 404] on span "Build personal connections with fans and nurture top supporters by tracking key…" at bounding box center [598, 406] width 620 height 36
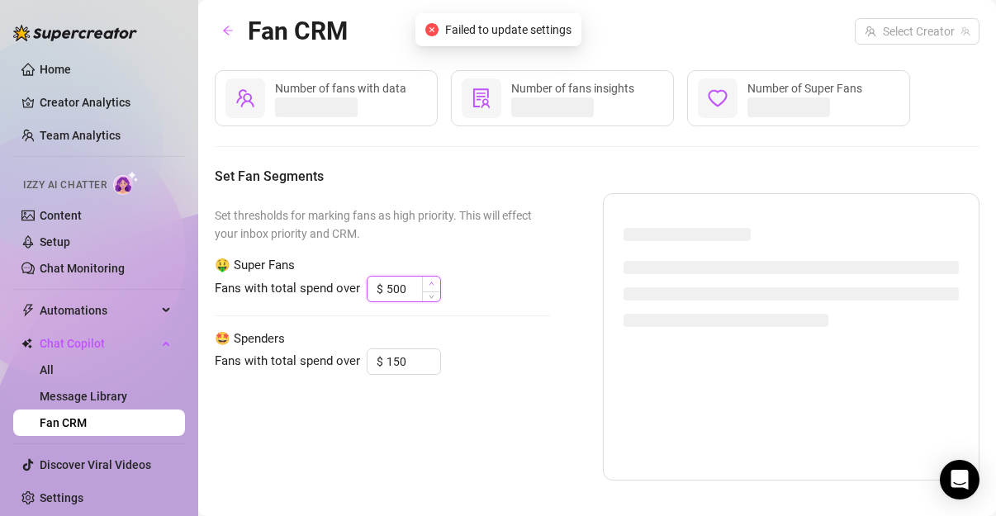
click at [422, 282] on span "Increase Value" at bounding box center [431, 284] width 18 height 15
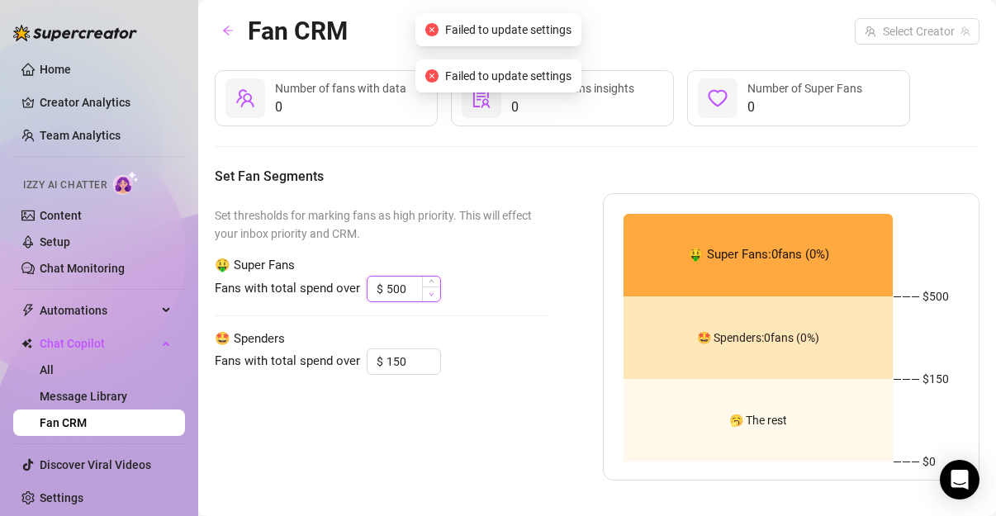
click at [439, 296] on span "Decrease Value" at bounding box center [431, 294] width 18 height 15
click at [406, 287] on input "500" at bounding box center [414, 289] width 54 height 25
click at [494, 38] on input "search" at bounding box center [910, 31] width 90 height 25
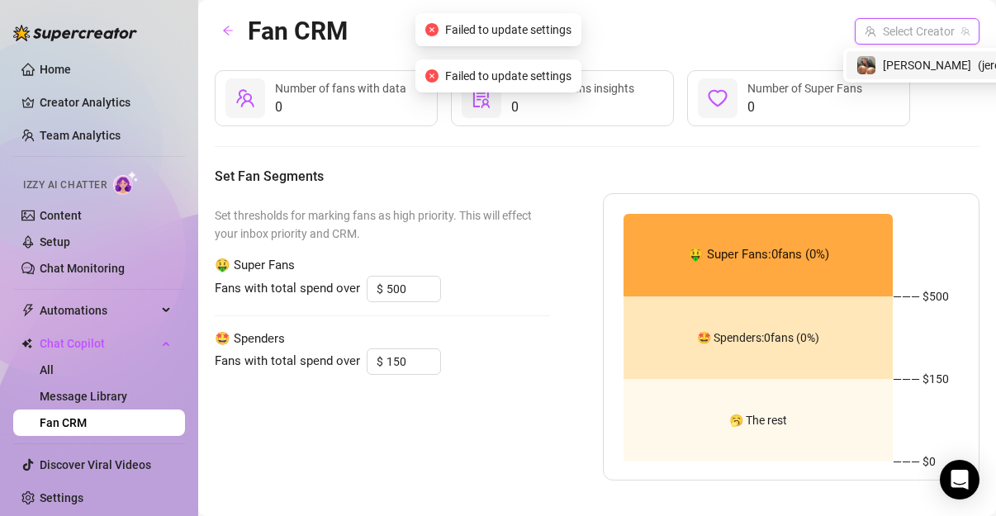
click at [494, 64] on span "( jereminaa )" at bounding box center [1007, 65] width 59 height 18
type input "200"
type input "100"
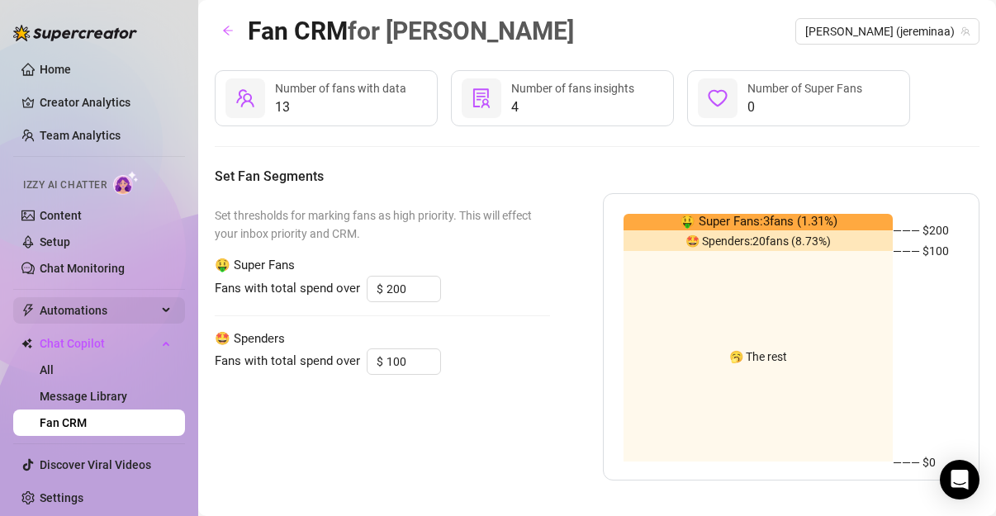
click at [143, 303] on span "Automations" at bounding box center [98, 310] width 117 height 26
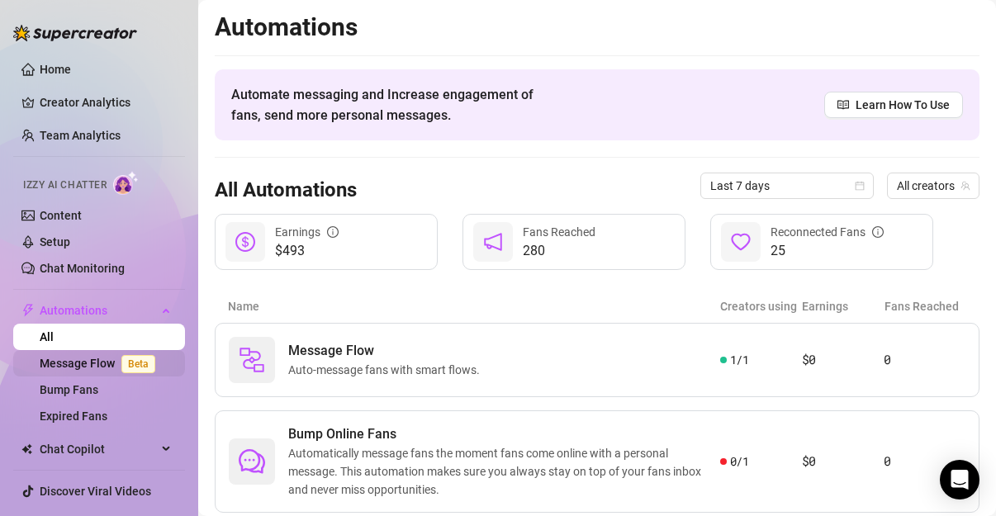
click at [83, 361] on link "Message Flow Beta" at bounding box center [101, 363] width 122 height 13
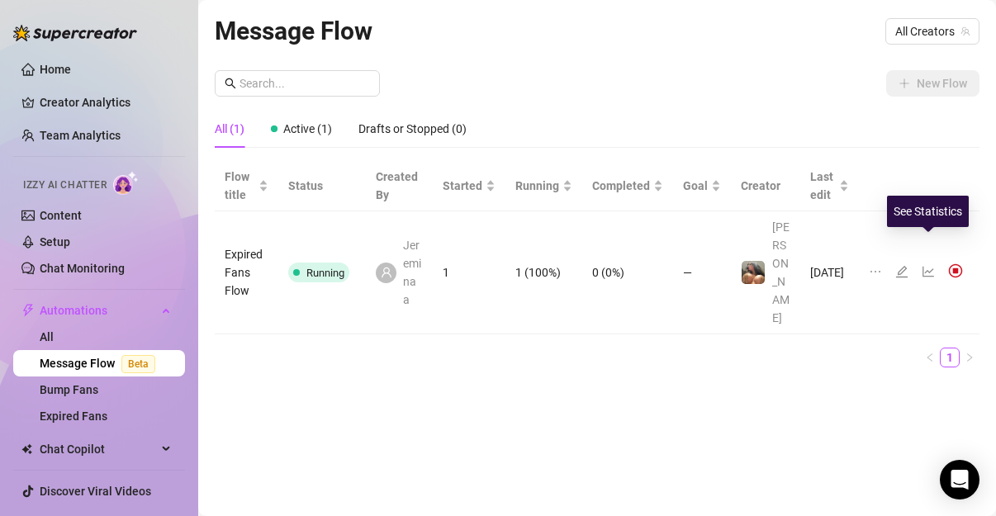
click at [494, 265] on icon "line-chart" at bounding box center [928, 271] width 13 height 13
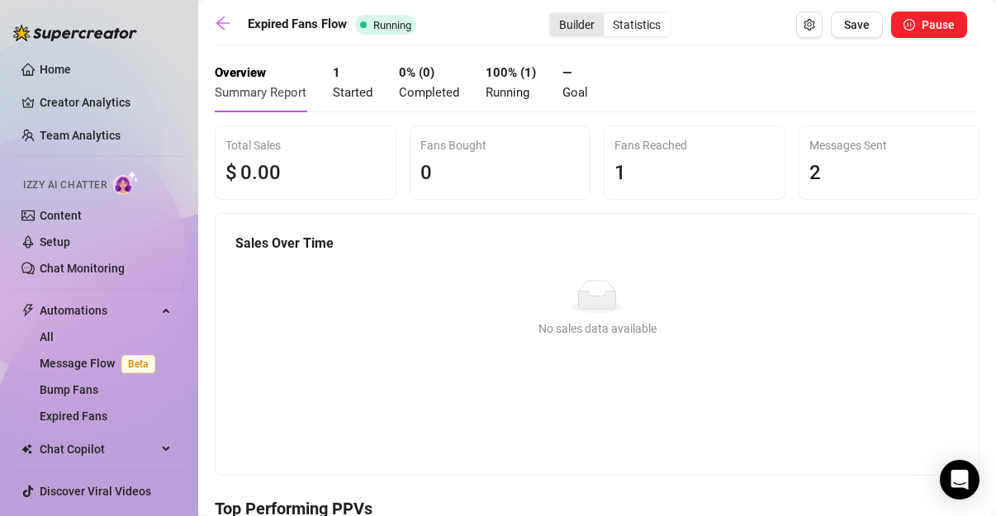
click at [494, 24] on div "Builder" at bounding box center [577, 24] width 54 height 23
click at [494, 16] on input "Builder" at bounding box center [554, 16] width 0 height 0
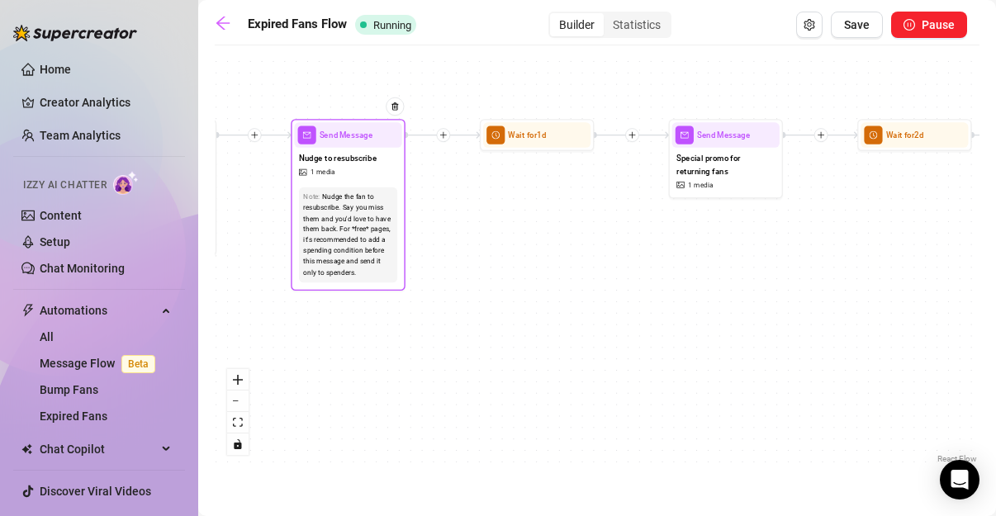
click at [353, 173] on div "Nudge to resubscribe 1 media" at bounding box center [347, 165] width 107 height 35
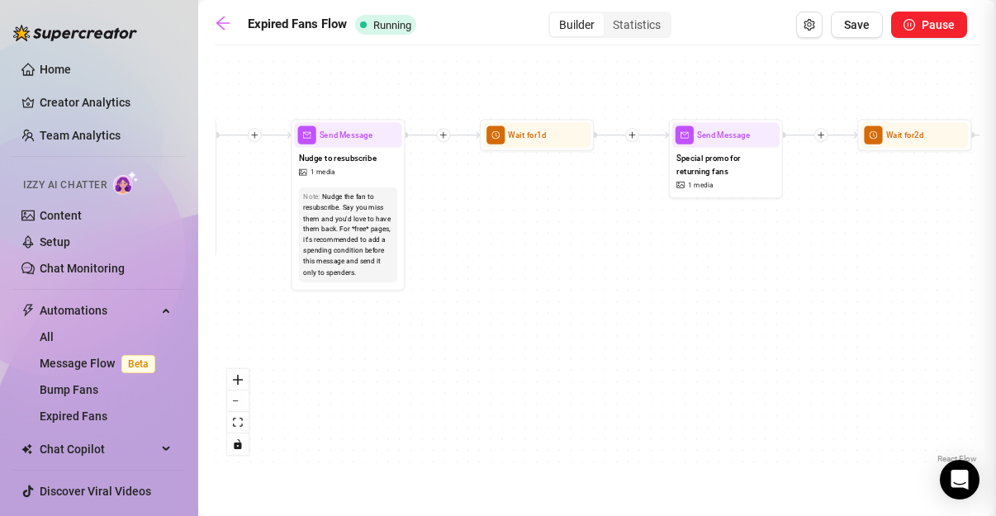
type textarea "Hey naughty 😈 You've been gone for way too long... I've made something you'll w…"
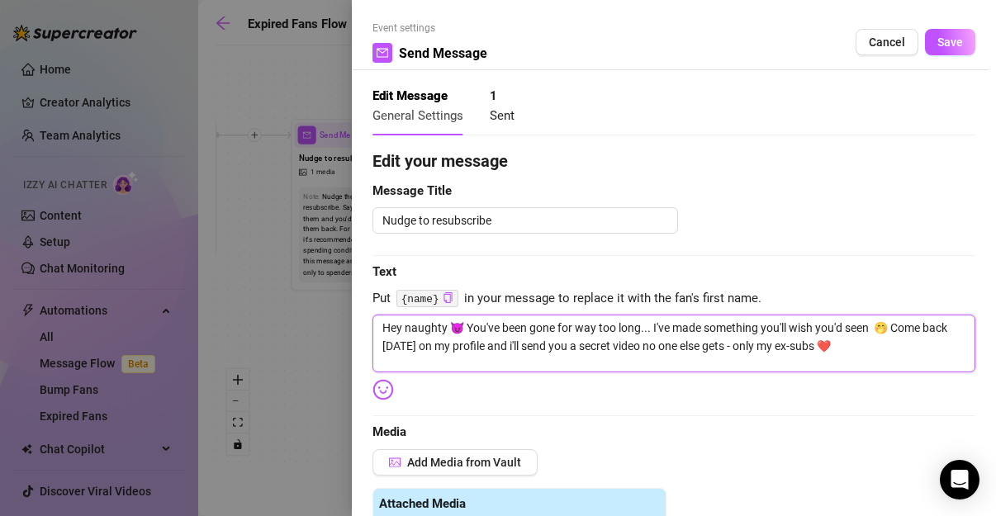
drag, startPoint x: 382, startPoint y: 327, endPoint x: 965, endPoint y: 363, distance: 584.2
click at [494, 363] on div "Event settings Send Message Cancel Save Edit Message General Settings 1 Sent Ed…" at bounding box center [674, 258] width 644 height 516
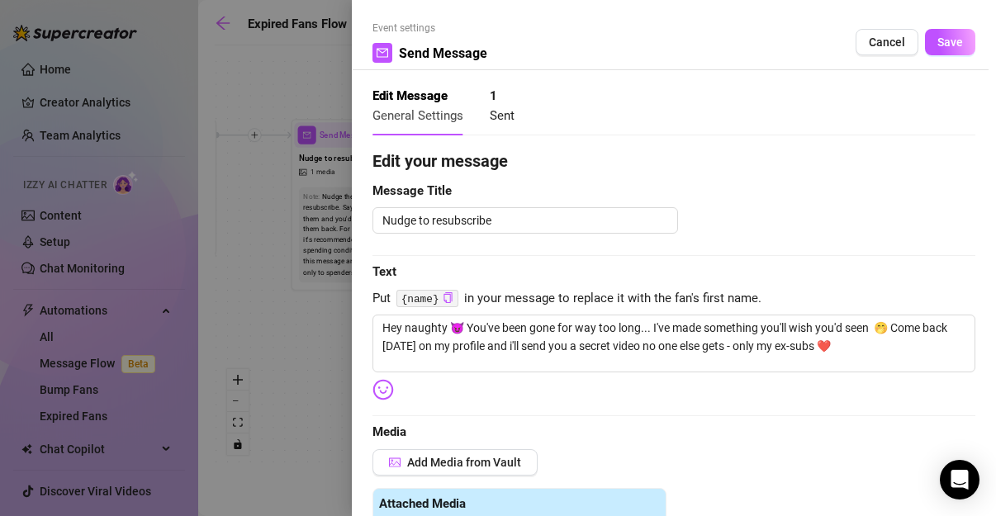
click at [232, 169] on div at bounding box center [498, 258] width 996 height 516
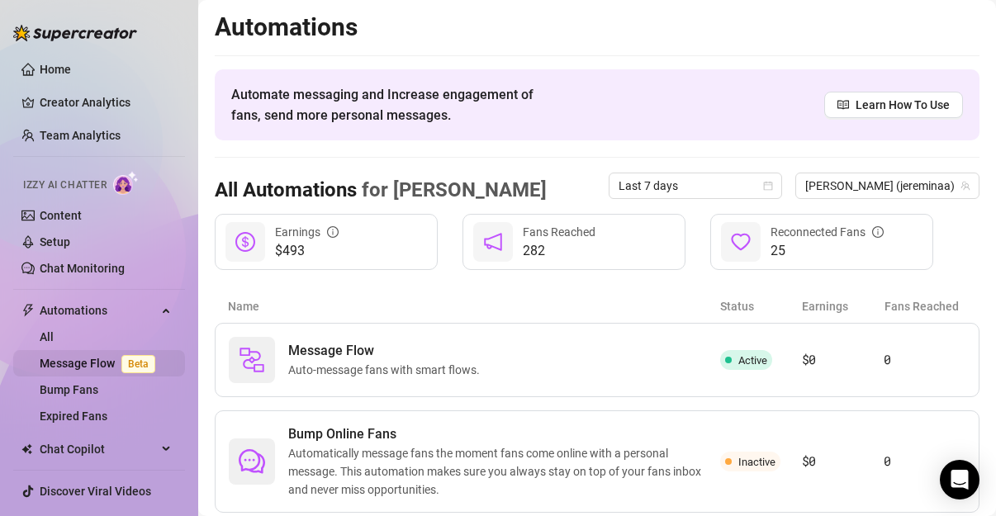
click at [87, 357] on link "Message Flow Beta" at bounding box center [101, 363] width 122 height 13
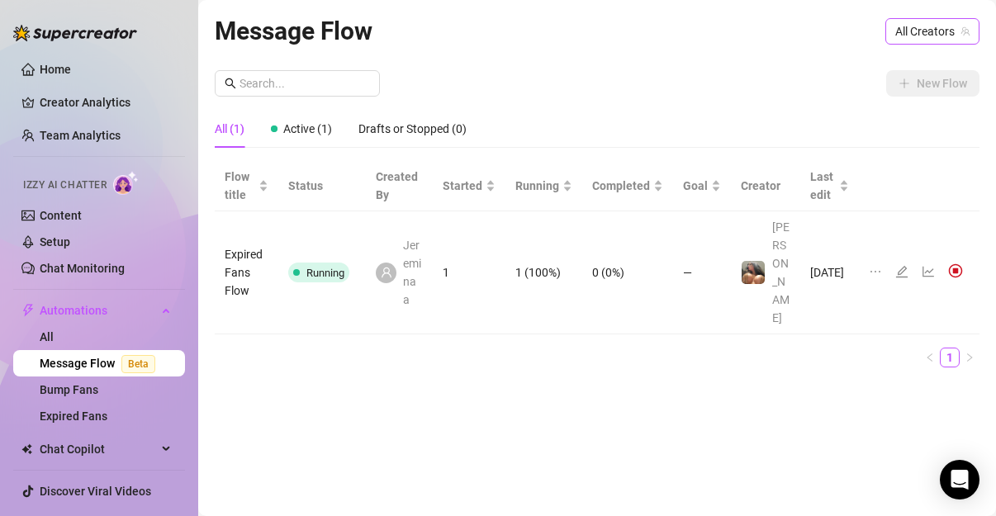
click at [494, 41] on div "Message Flow All Creators New Flow All (1) Active (1) Drafts or Stopped (0) Flo…" at bounding box center [597, 239] width 765 height 455
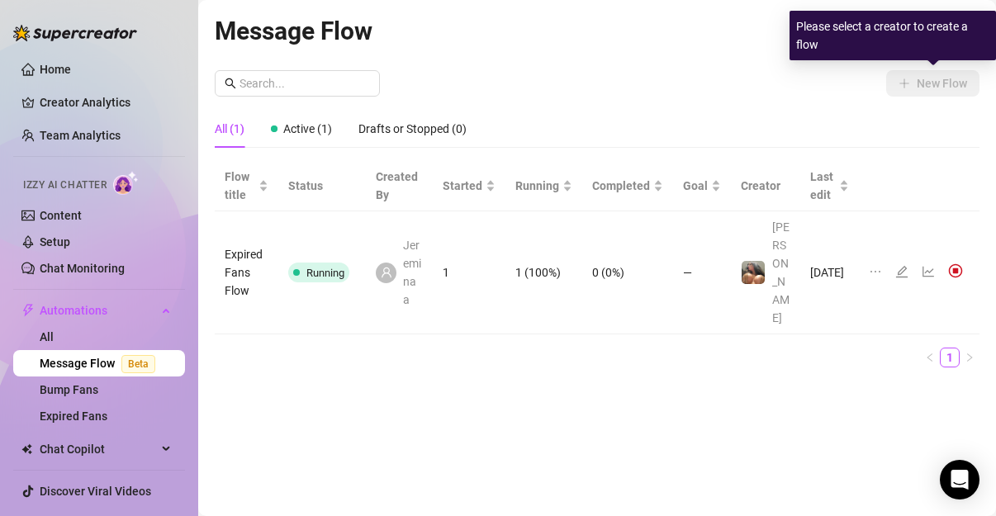
click at [494, 28] on div "Please select a creator to create a flow" at bounding box center [893, 36] width 206 height 50
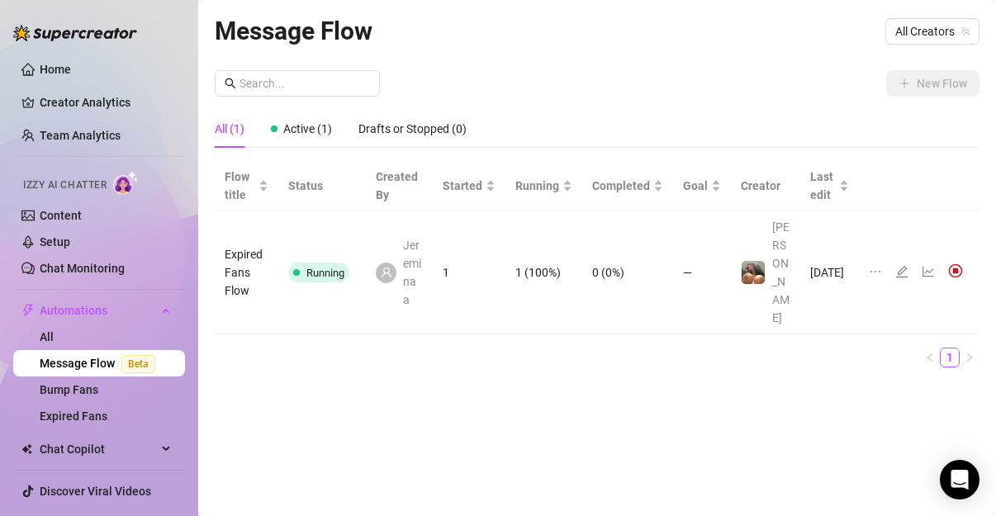
click at [494, 92] on div "New Flow" at bounding box center [597, 83] width 765 height 26
click at [494, 40] on span "All Creators" at bounding box center [932, 31] width 74 height 25
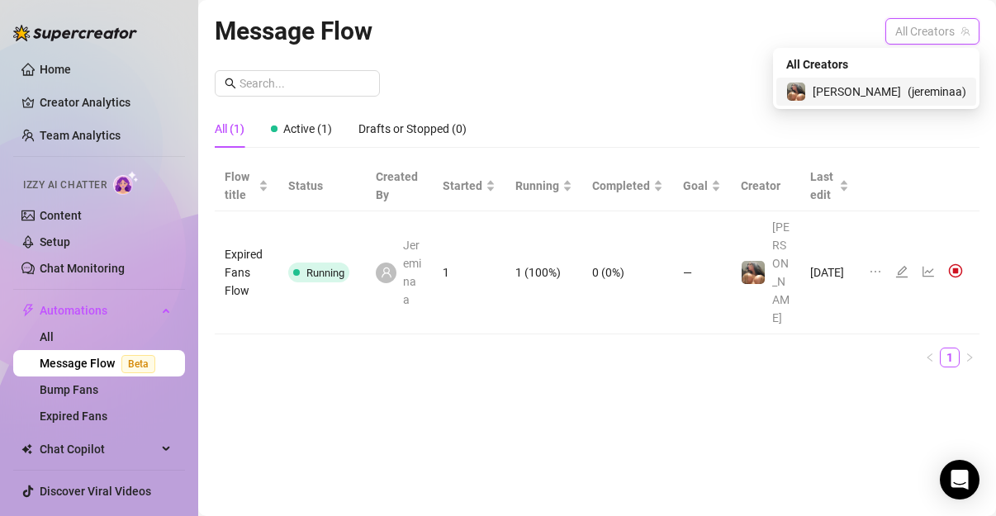
click at [494, 95] on span "( jereminaa )" at bounding box center [937, 92] width 59 height 18
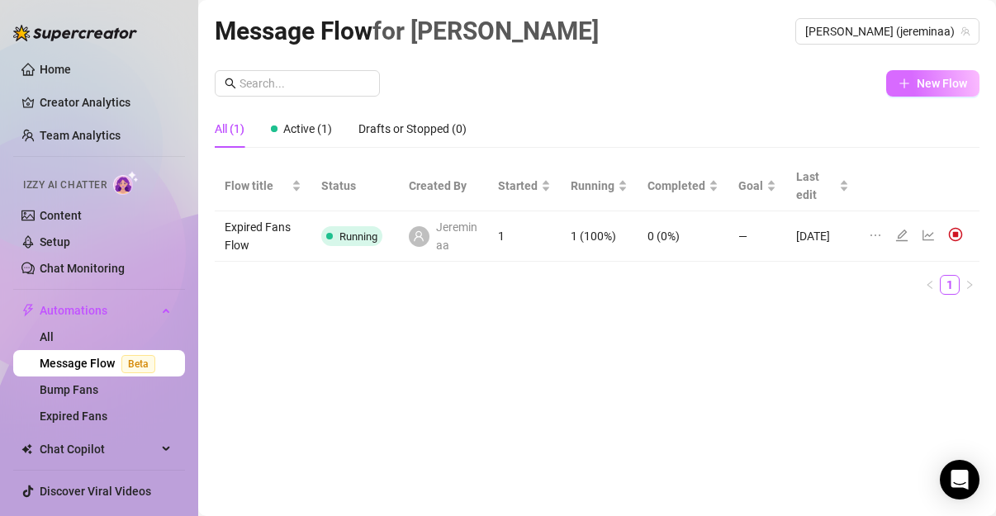
click at [494, 83] on span "New Flow" at bounding box center [942, 83] width 50 height 13
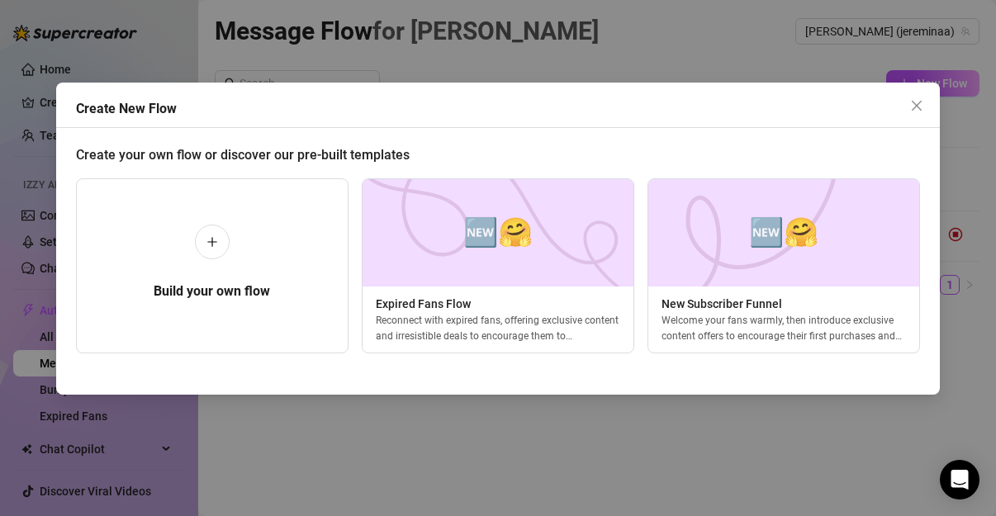
scroll to position [0, 7]
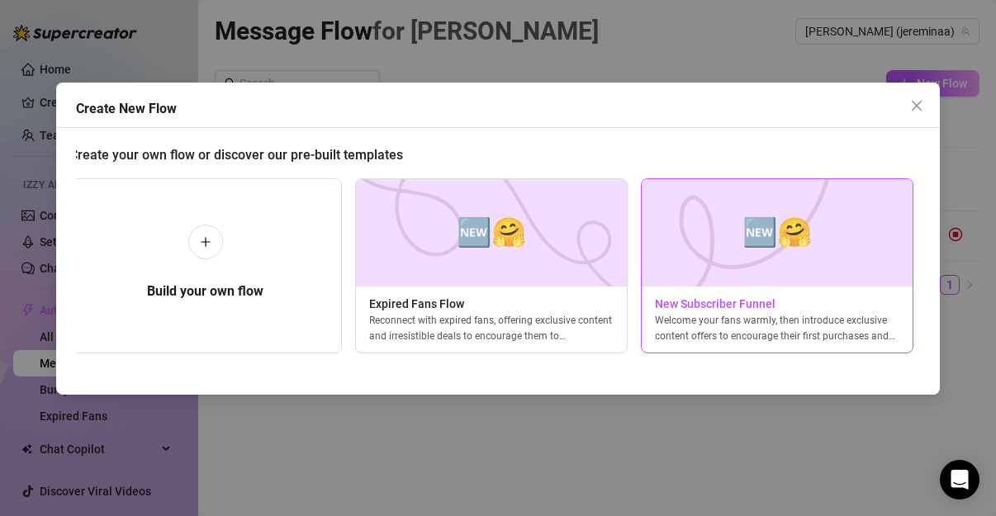
click at [494, 256] on img at bounding box center [777, 232] width 273 height 107
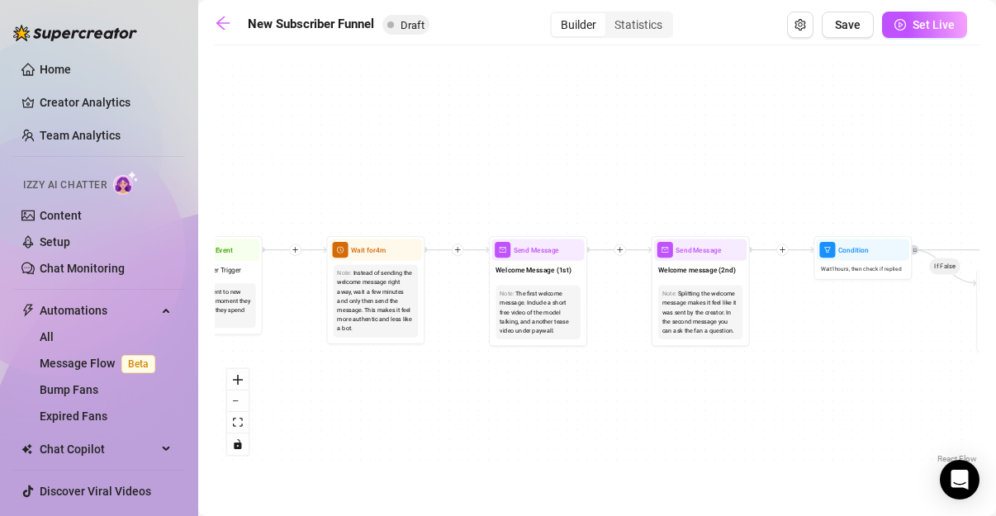
drag, startPoint x: 353, startPoint y: 162, endPoint x: 1006, endPoint y: 466, distance: 720.5
click at [494, 466] on html "Home Creator Analytics Team Analytics Izzy AI Chatter Content Setup Chat Monito…" at bounding box center [498, 258] width 996 height 516
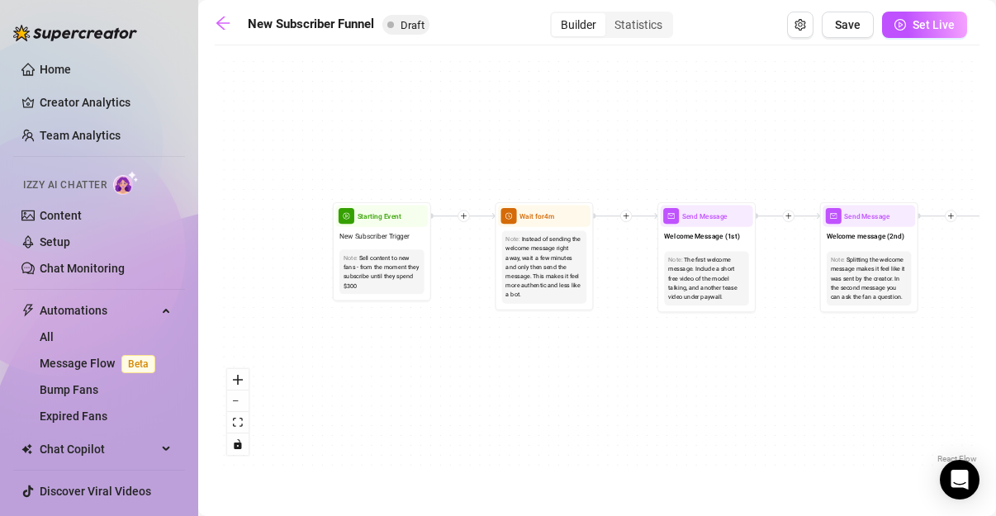
drag, startPoint x: 356, startPoint y: 392, endPoint x: 521, endPoint y: 365, distance: 167.4
click at [494, 365] on div "If True If True If True If False If False If False If True If False Merge Merge…" at bounding box center [597, 261] width 765 height 414
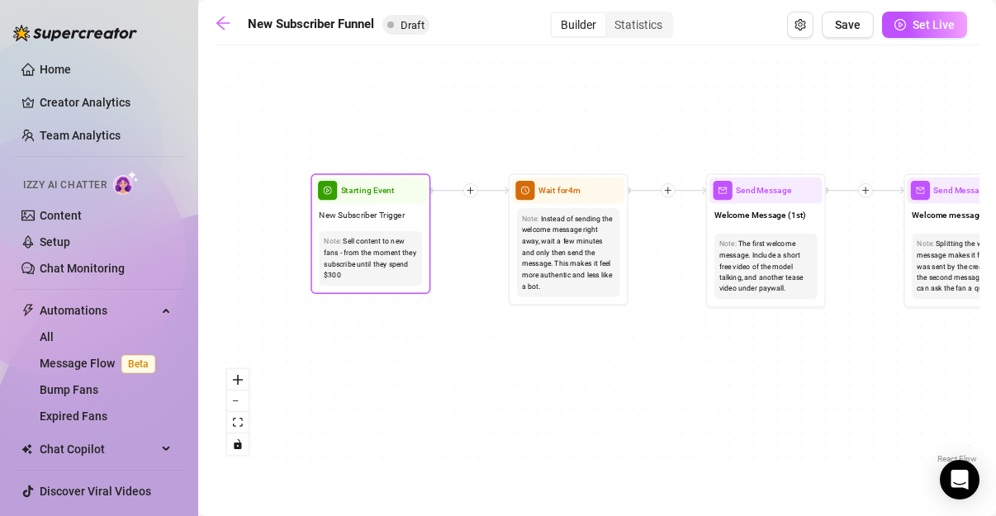
click at [366, 196] on span "Starting Event" at bounding box center [368, 190] width 54 height 13
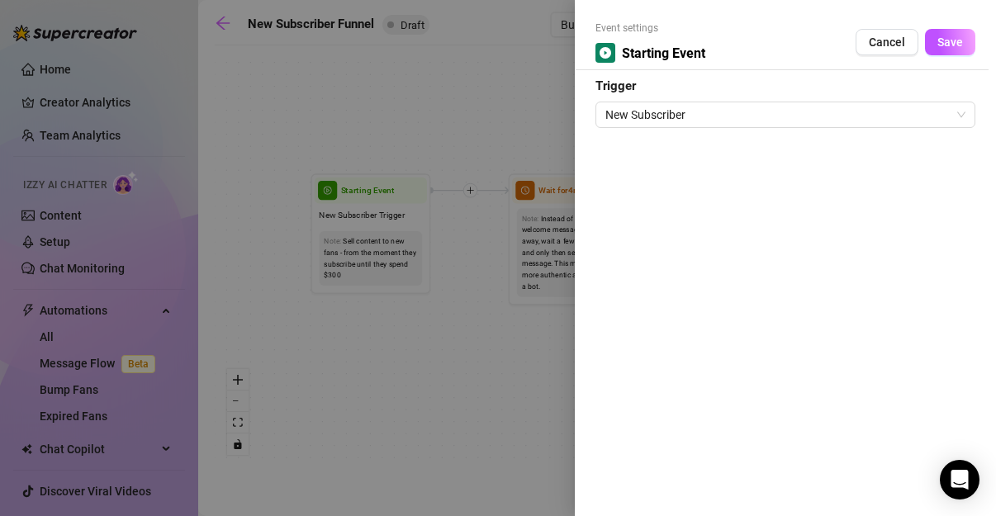
click at [494, 107] on div at bounding box center [498, 258] width 996 height 516
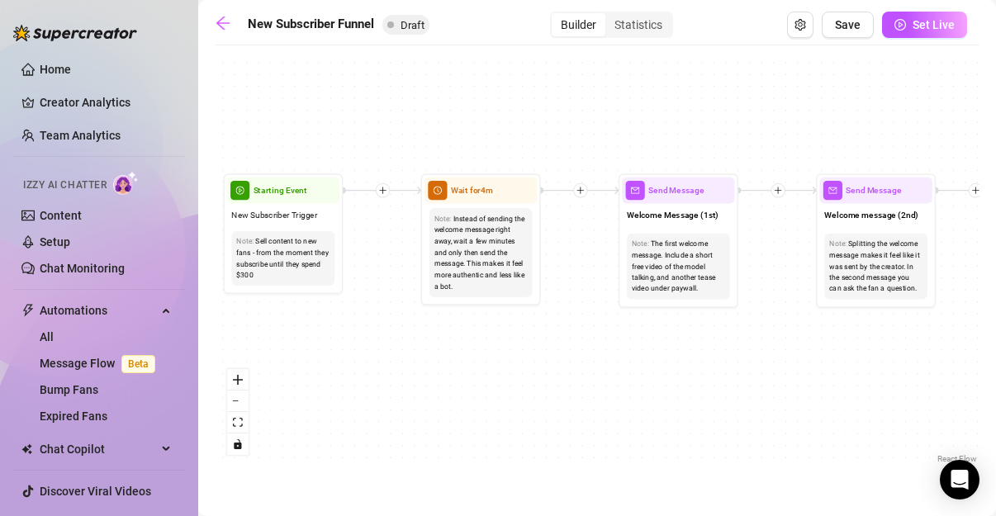
drag, startPoint x: 672, startPoint y: 338, endPoint x: 585, endPoint y: 338, distance: 87.5
click at [494, 338] on div "If True If True If True If False If False If False If True If False Merge Merge…" at bounding box center [597, 261] width 765 height 414
click at [472, 204] on div "Note: Instead of sending the welcome message right away, wait a few minutes and…" at bounding box center [481, 253] width 112 height 98
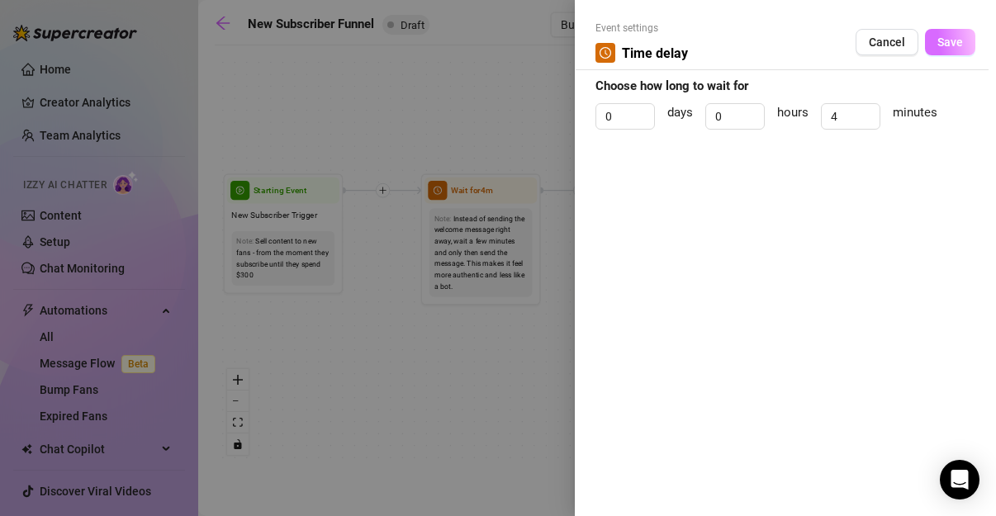
click at [494, 41] on span "Save" at bounding box center [950, 42] width 26 height 13
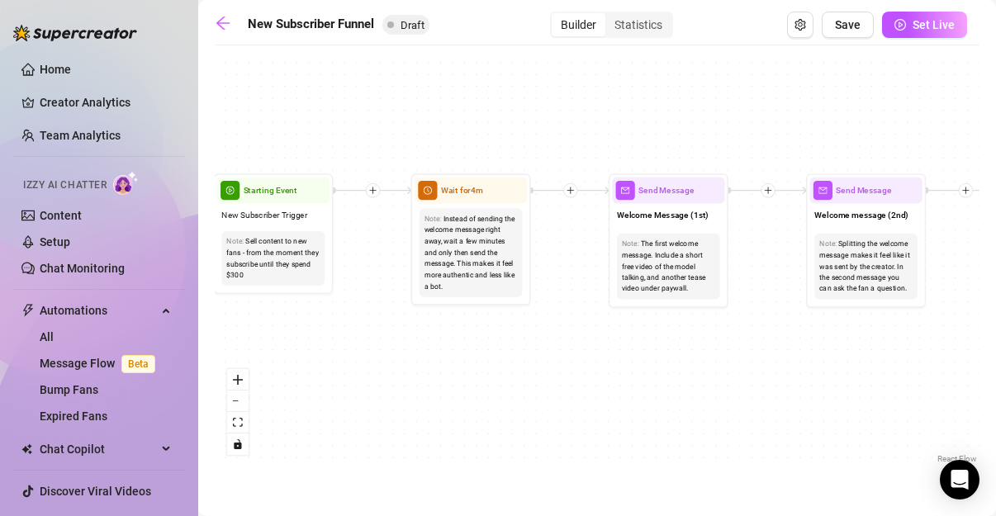
drag, startPoint x: 720, startPoint y: 324, endPoint x: 711, endPoint y: 324, distance: 9.1
click at [494, 324] on div "If True If True If True If False If False If False If True If False Merge Merge…" at bounding box center [597, 261] width 765 height 414
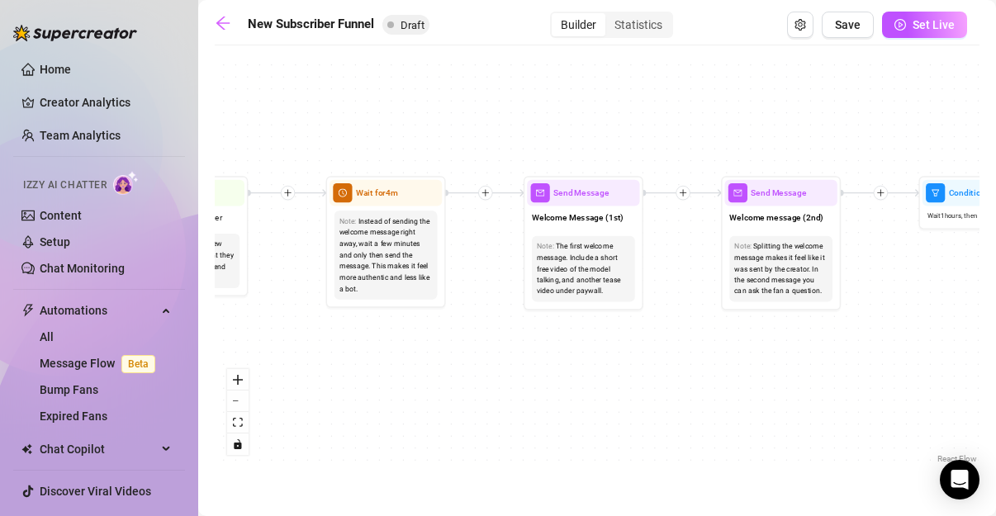
drag, startPoint x: 885, startPoint y: 336, endPoint x: 799, endPoint y: 339, distance: 85.1
click at [494, 339] on div "If True If True If True If False If False If False If True If False Merge Merge…" at bounding box center [597, 261] width 765 height 414
click at [494, 217] on span "Welcome message (2nd)" at bounding box center [776, 217] width 94 height 13
type textarea "Second part of the welcome message"
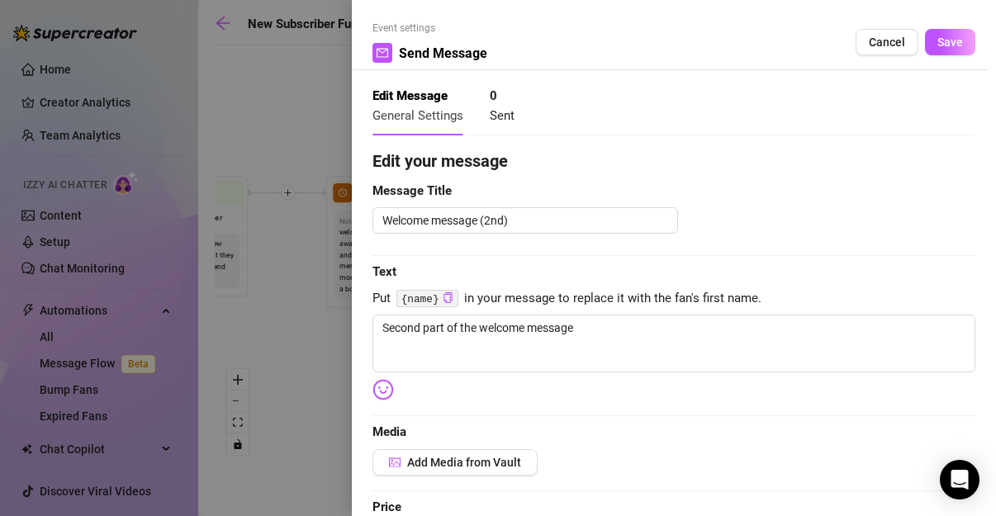
click at [262, 350] on div at bounding box center [498, 258] width 996 height 516
